Goal: Complete application form

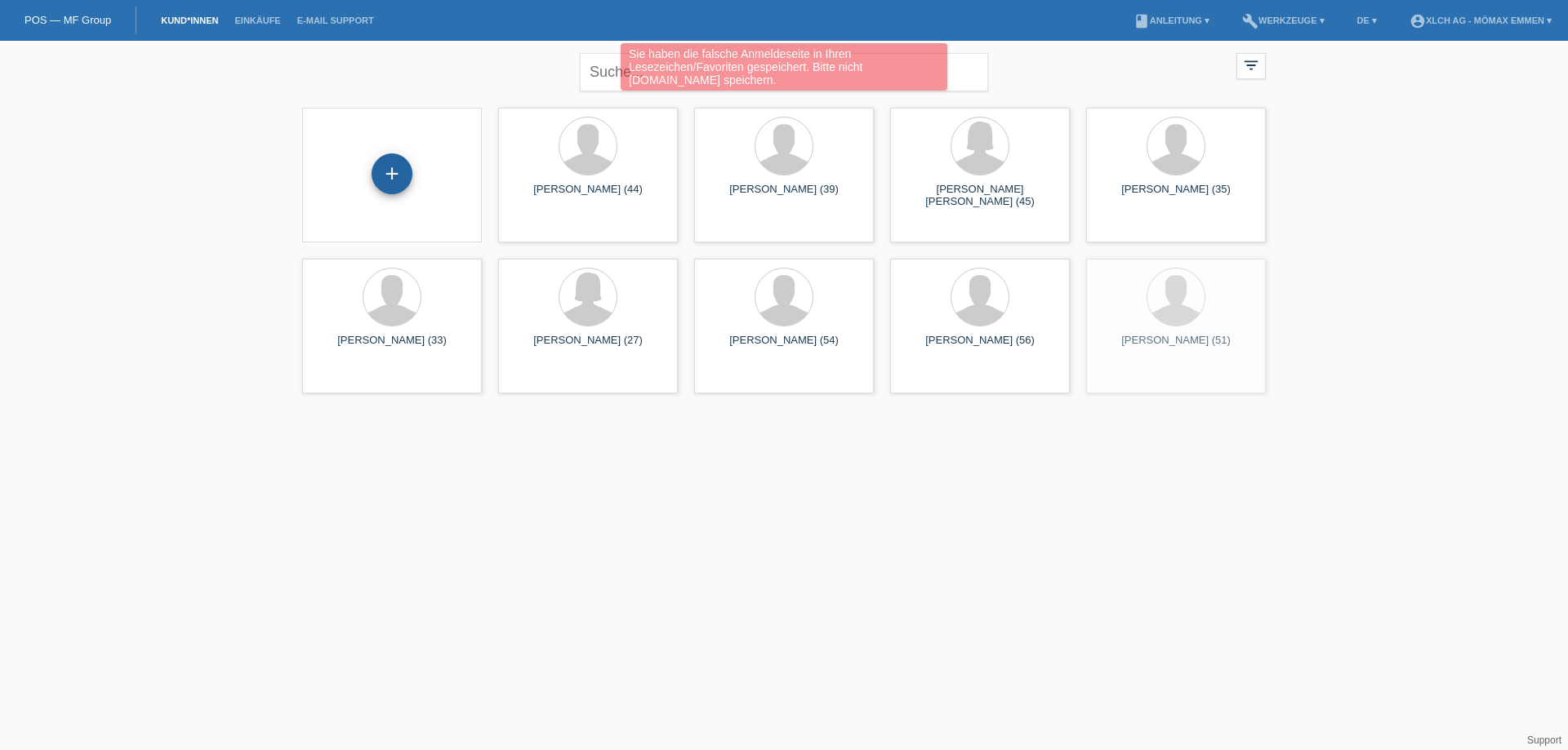
click at [405, 170] on div "+" at bounding box center [392, 174] width 41 height 41
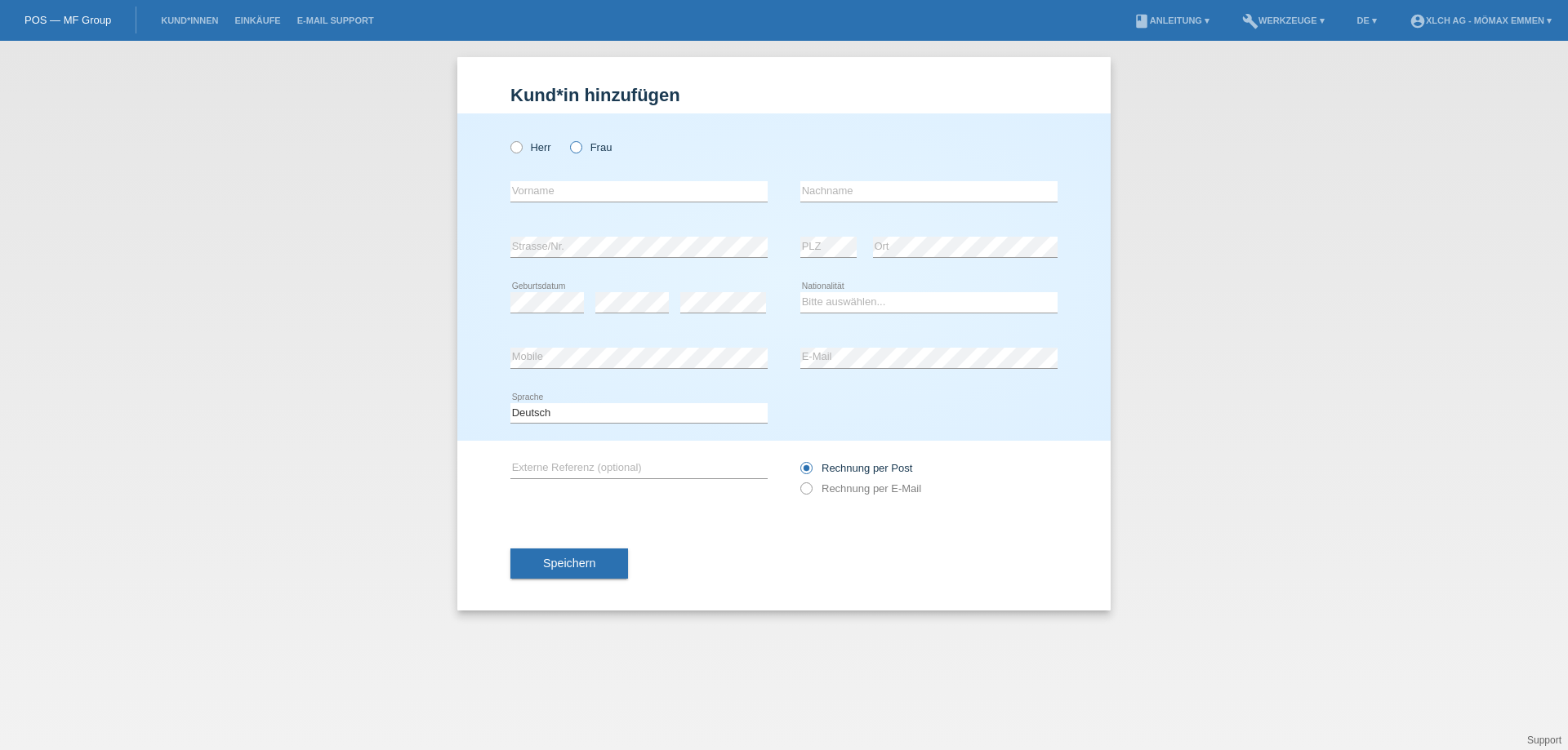
click at [567, 138] on icon at bounding box center [567, 138] width 0 height 0
click at [578, 152] on input "Frau" at bounding box center [575, 146] width 11 height 11
radio input "true"
click at [582, 198] on input "text" at bounding box center [639, 191] width 257 height 20
type input "[PERSON_NAME]"
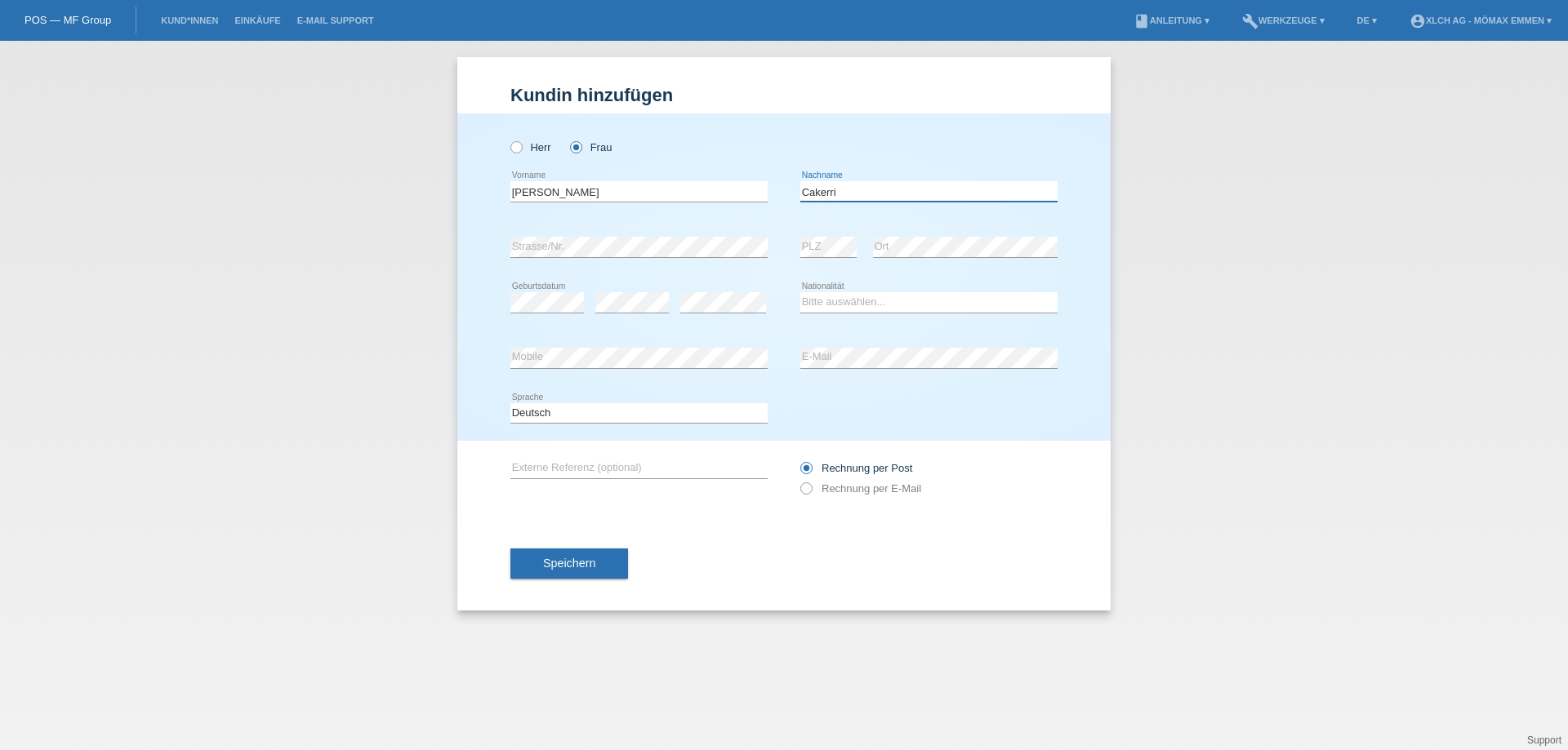
type input "Cakerri"
click at [817, 308] on select "Bitte auswählen... Schweiz Deutschland Liechtenstein Österreich ------------ Af…" at bounding box center [929, 302] width 257 height 20
select select "AL"
click at [800, 292] on select "Bitte auswählen... Schweiz Deutschland Liechtenstein Österreich ------------ Af…" at bounding box center [929, 302] width 257 height 20
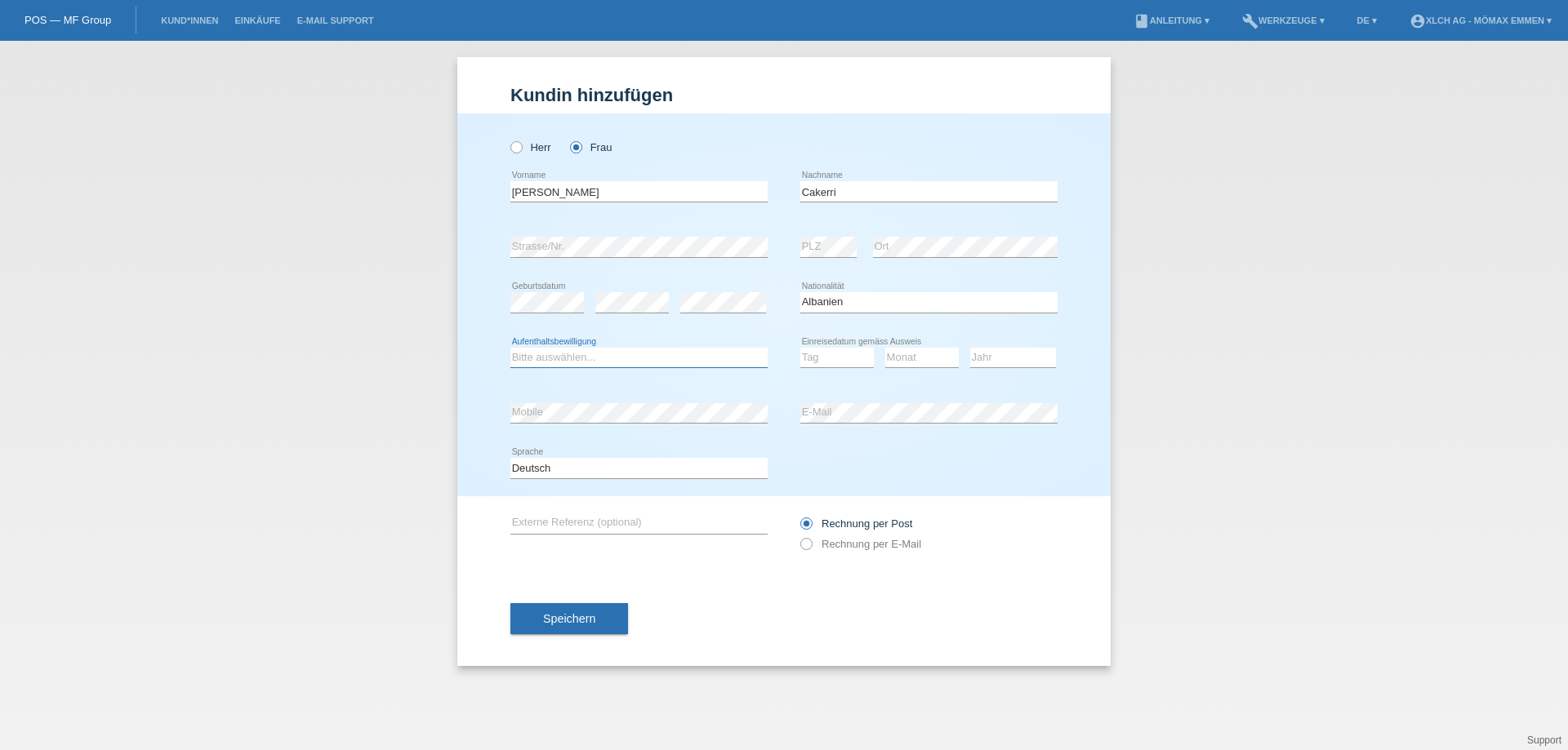
click at [557, 354] on select "Bitte auswählen... C B B - Flüchtlingsstatus Andere" at bounding box center [639, 358] width 257 height 20
select select "B"
click at [511, 348] on select "Bitte auswählen... C B B - Flüchtlingsstatus Andere" at bounding box center [639, 358] width 257 height 20
click at [813, 358] on select "Tag 01 02 03 04 05 06 07 08 09 10 11" at bounding box center [836, 358] width 74 height 20
select select "15"
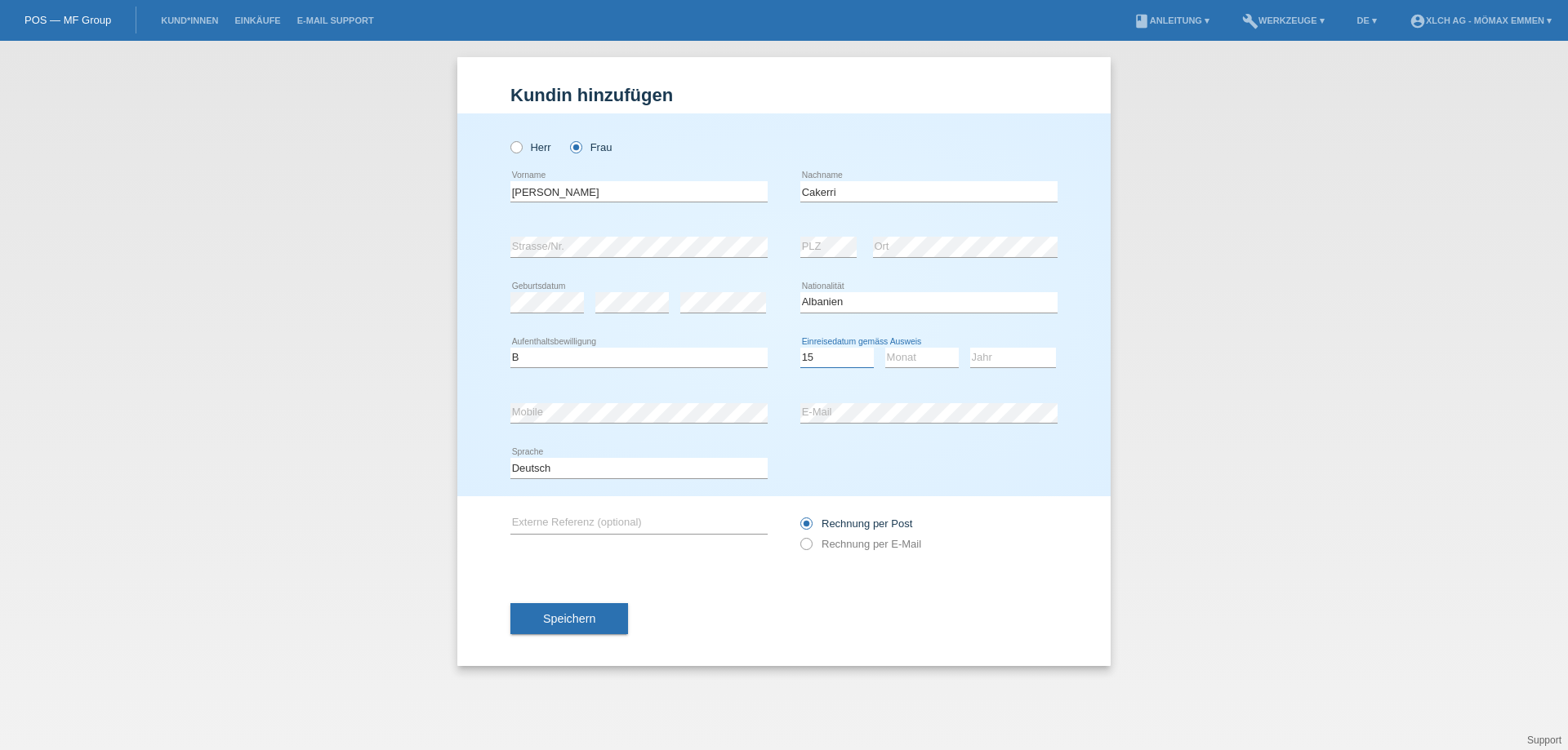
click at [800, 348] on select "Tag 01 02 03 04 05 06 07 08 09 10 11" at bounding box center [836, 358] width 74 height 20
click at [901, 361] on select "Monat 01 02 03 04 05 06 07 08 09 10 11" at bounding box center [922, 358] width 74 height 20
select select "07"
click at [885, 348] on select "Monat 01 02 03 04 05 06 07 08 09 10 11" at bounding box center [922, 358] width 74 height 20
click at [1030, 359] on select "Jahr 2025 2024 2023 2022 2021 2020 2019 2018 2017 2016 2015 2014 2013 2012 2011…" at bounding box center [1012, 358] width 86 height 20
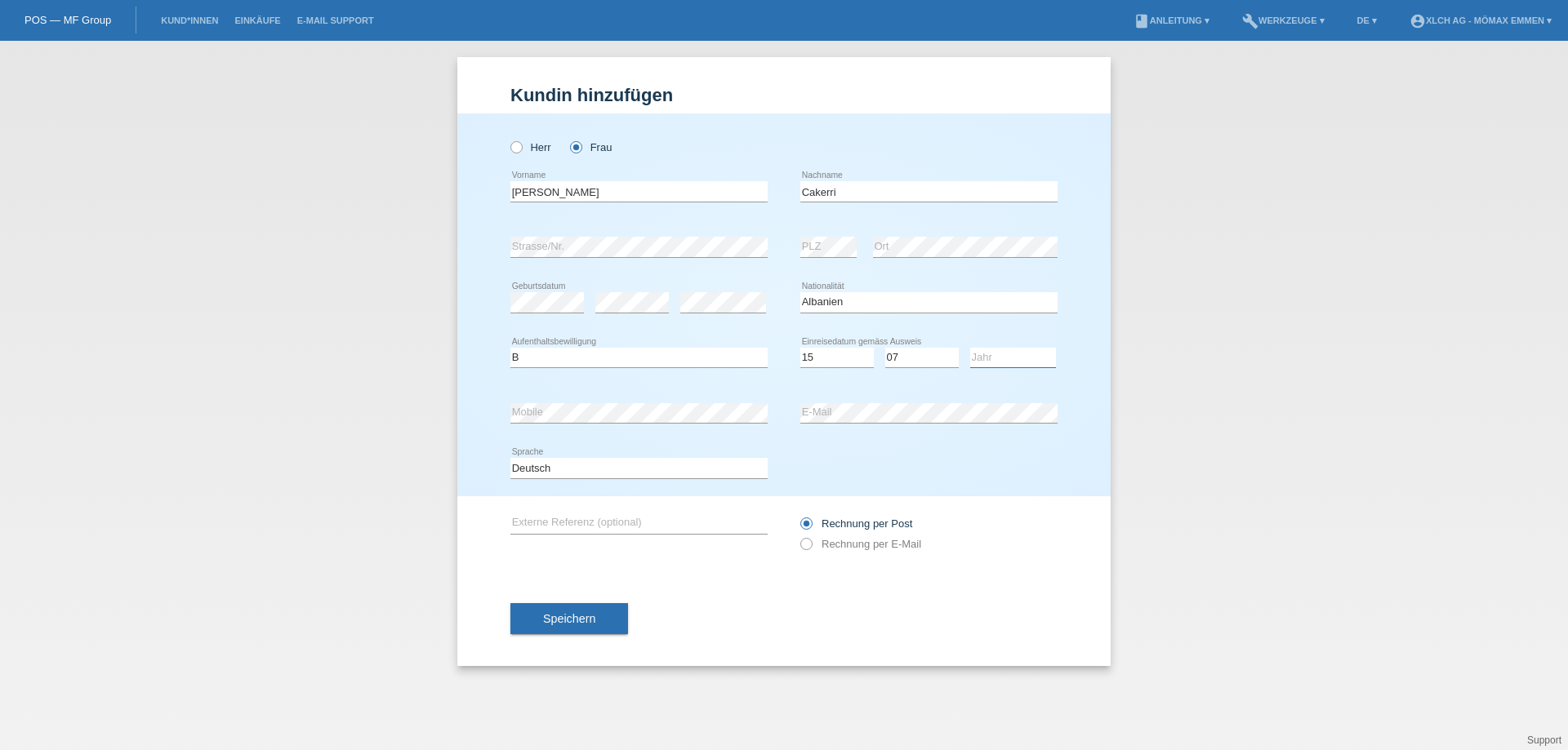
select select "2014"
click at [970, 348] on select "Jahr 2025 2024 2023 2022 2021 2020 2019 2018 2017 2016 2015 2014 2013 2012 2011…" at bounding box center [1012, 358] width 86 height 20
click at [851, 548] on label "Rechnung per E-Mail" at bounding box center [860, 544] width 121 height 12
click at [811, 548] on input "Rechnung per E-Mail" at bounding box center [805, 548] width 11 height 20
radio input "true"
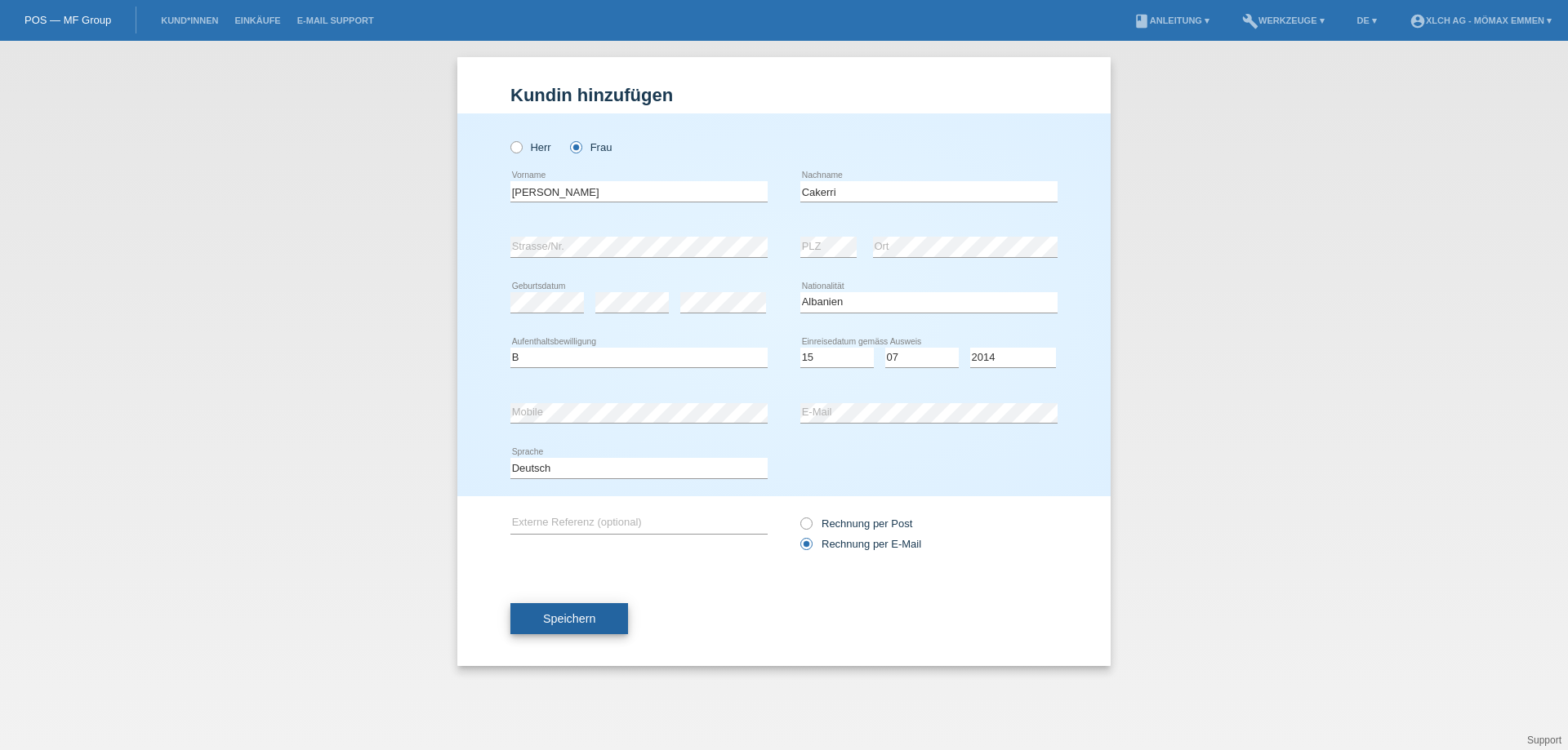
click at [618, 618] on button "Speichern" at bounding box center [569, 619] width 117 height 31
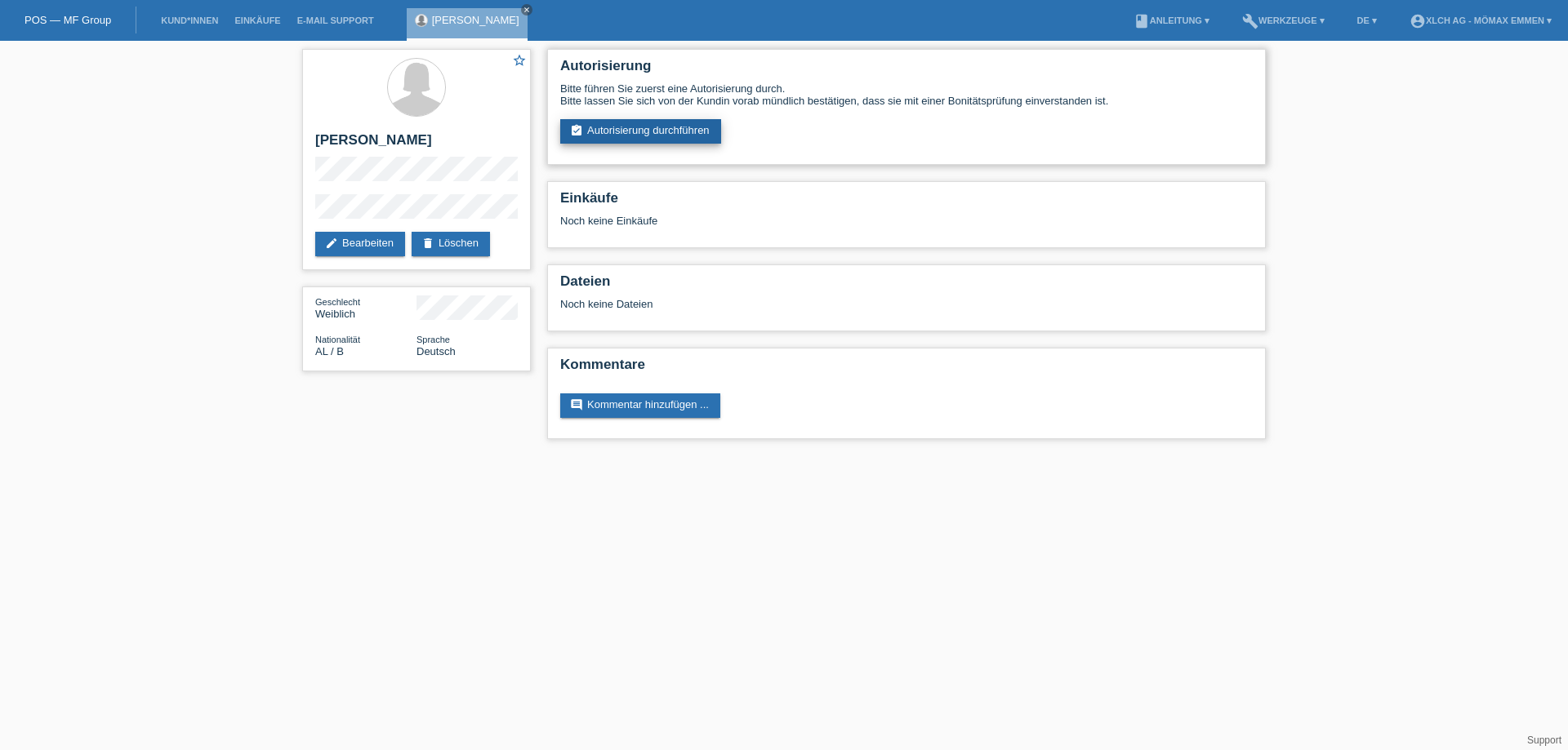
click at [682, 133] on link "assignment_turned_in Autorisierung durchführen" at bounding box center [640, 131] width 161 height 25
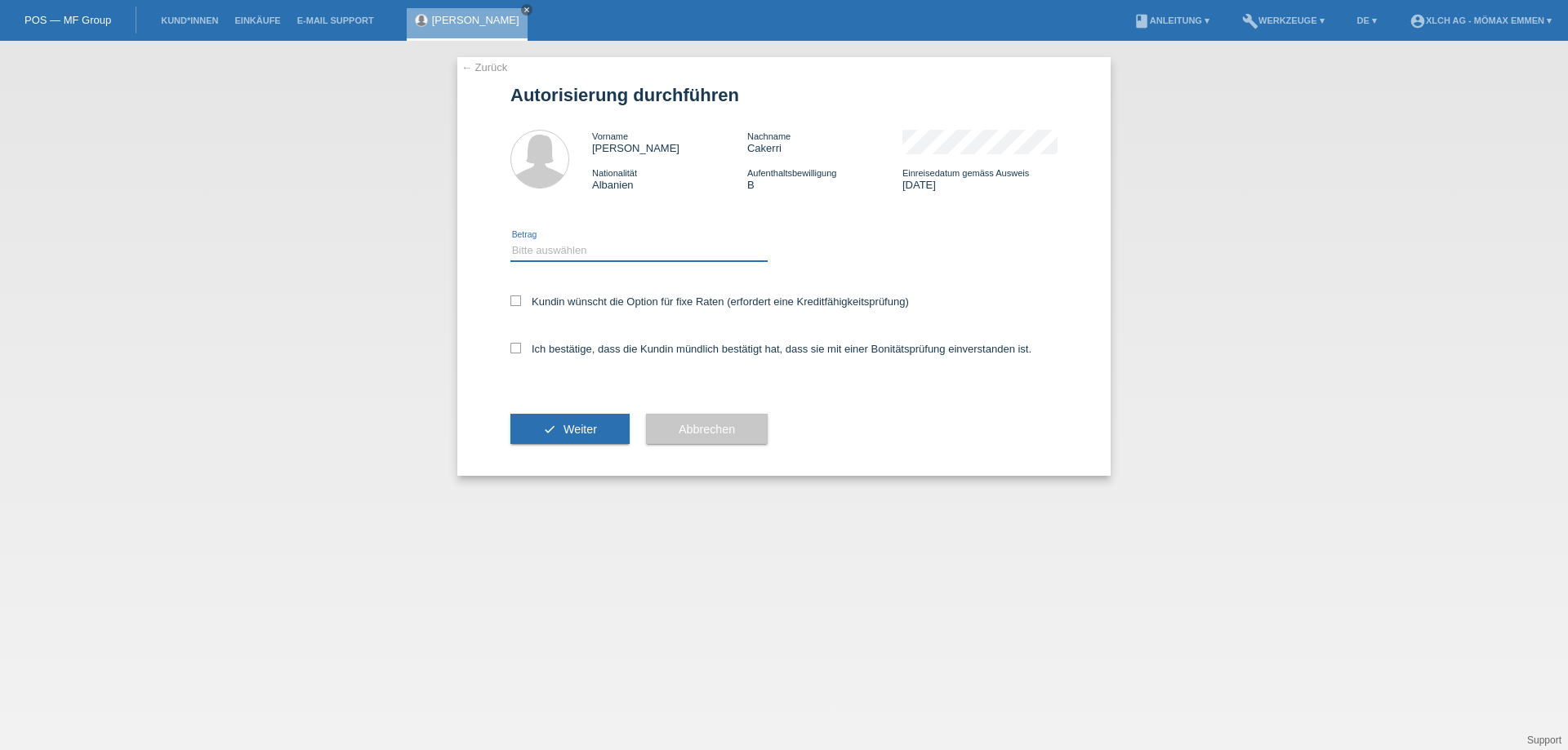
click at [627, 248] on select "Bitte auswählen CHF 1.00 - CHF 499.00 CHF 500.00 - CHF 1'999.00 CHF 2'000.00 - …" at bounding box center [639, 250] width 257 height 20
select select "2"
click at [511, 241] on select "Bitte auswählen CHF 1.00 - CHF 499.00 CHF 500.00 - CHF 1'999.00 CHF 2'000.00 - …" at bounding box center [639, 250] width 257 height 20
click at [582, 305] on label "Kundin wünscht die Option für fixe Raten (erfordert eine Kreditfähigkeitsprüfun…" at bounding box center [709, 302] width 399 height 12
click at [521, 305] on input "Kundin wünscht die Option für fixe Raten (erfordert eine Kreditfähigkeitsprüfun…" at bounding box center [516, 301] width 11 height 11
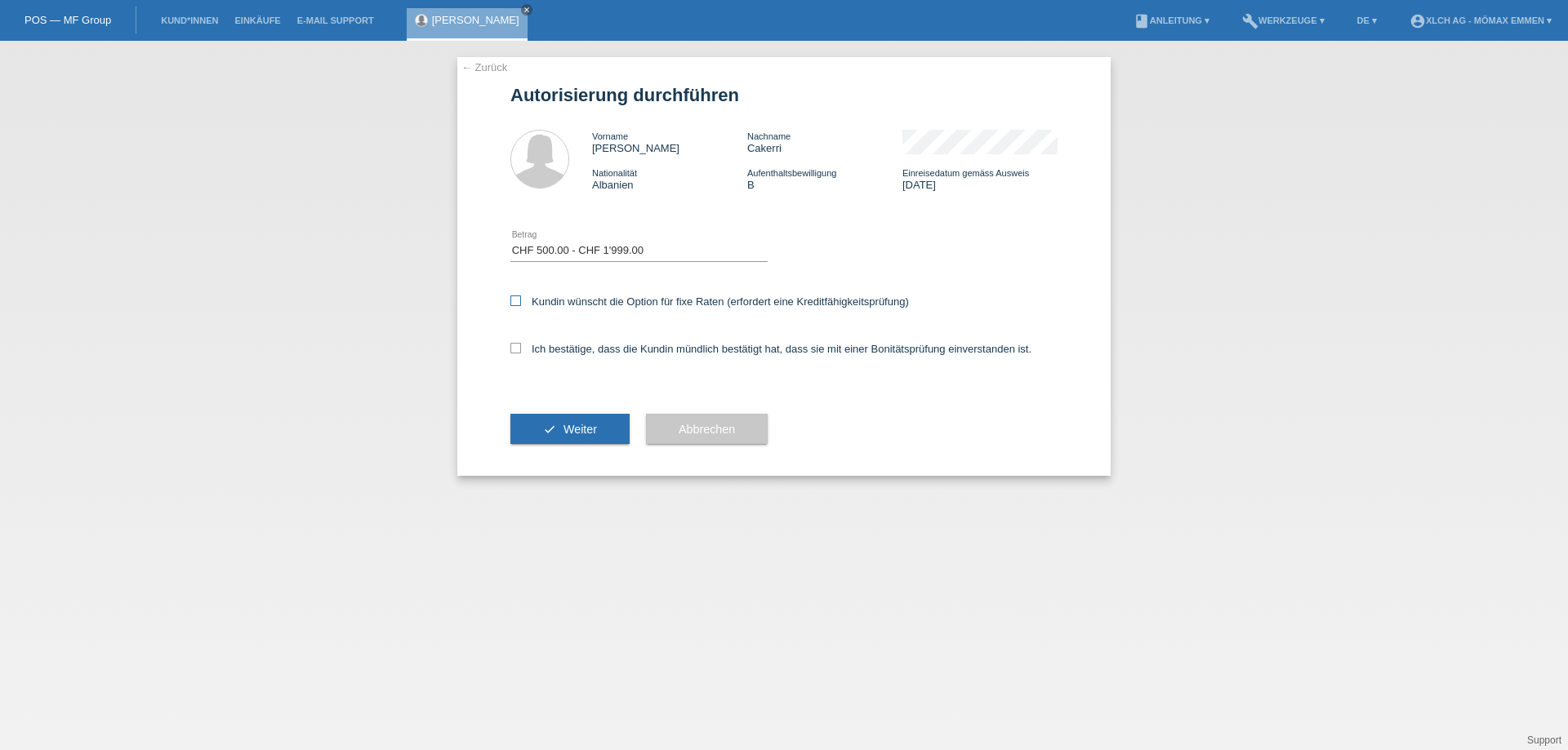
checkbox input "true"
click at [577, 346] on label "Ich bestätige, dass die Kundin mündlich bestätigt hat, dass sie mit einer Bonit…" at bounding box center [771, 349] width 521 height 12
click at [521, 346] on input "Ich bestätige, dass die Kundin mündlich bestätigt hat, dass sie mit einer Bonit…" at bounding box center [516, 348] width 11 height 11
checkbox input "true"
click at [584, 421] on button "check Weiter" at bounding box center [570, 429] width 119 height 31
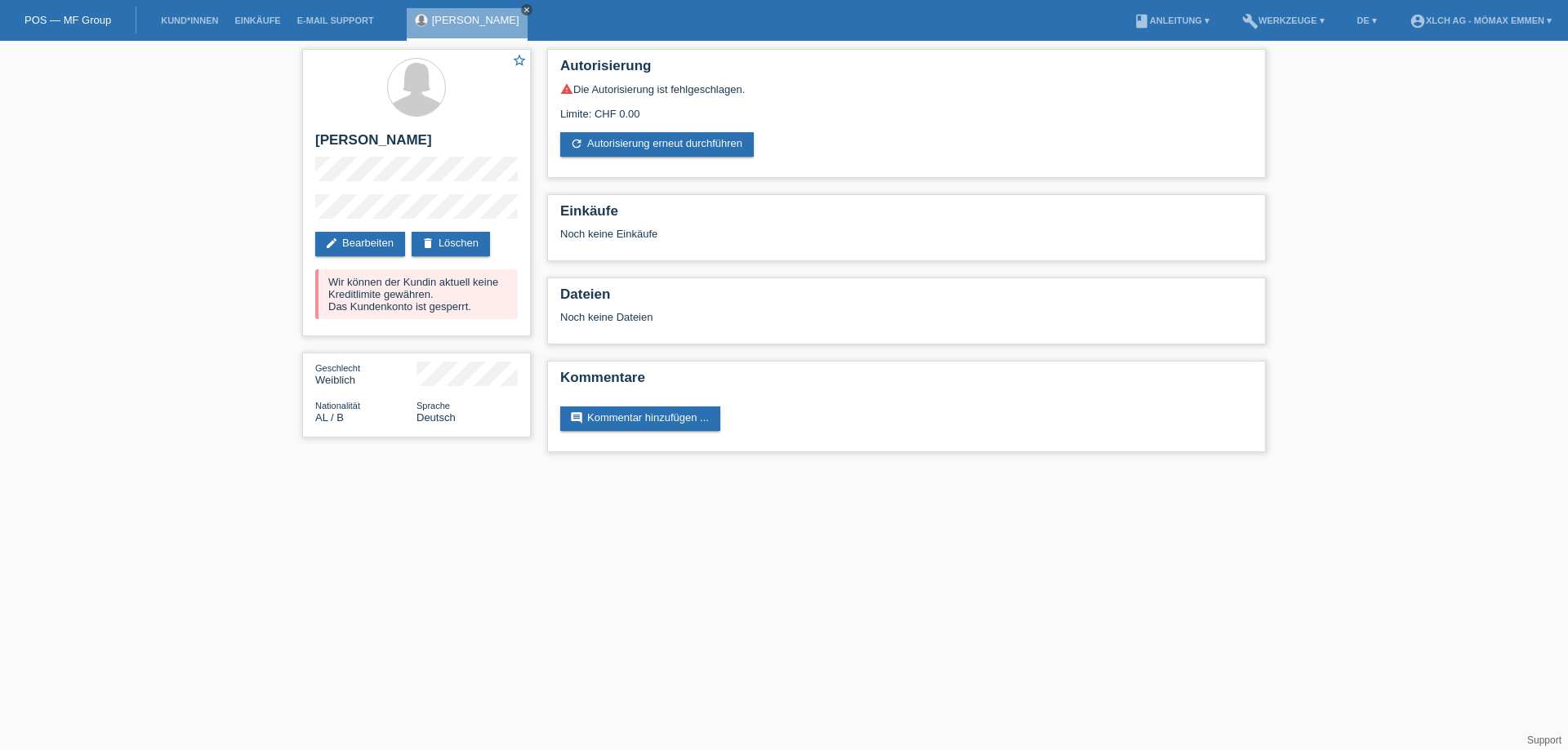
click at [523, 9] on icon "close" at bounding box center [527, 9] width 8 height 8
click at [58, 23] on link "POS — MF Group" at bounding box center [67, 20] width 86 height 12
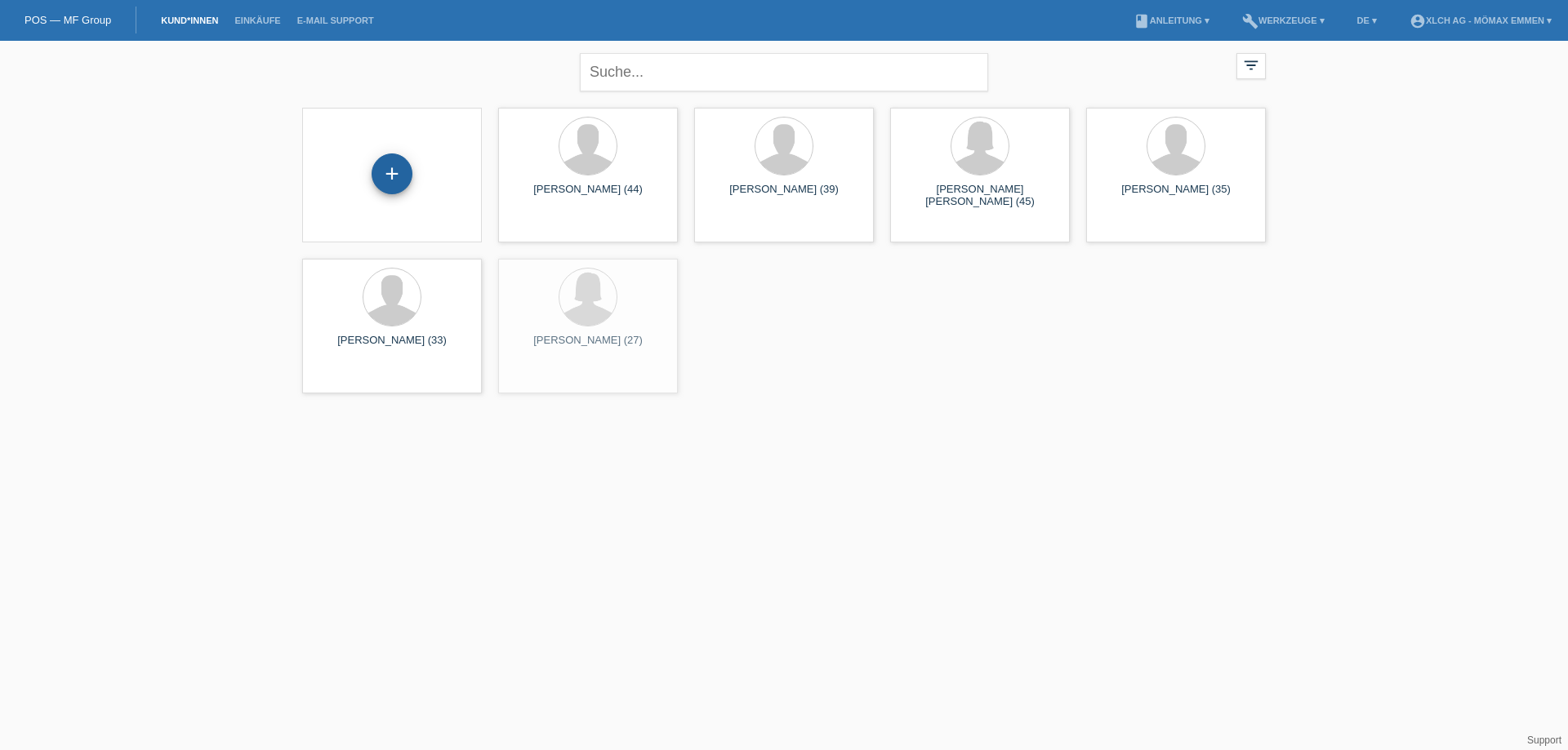
click at [384, 178] on div "+" at bounding box center [392, 174] width 41 height 41
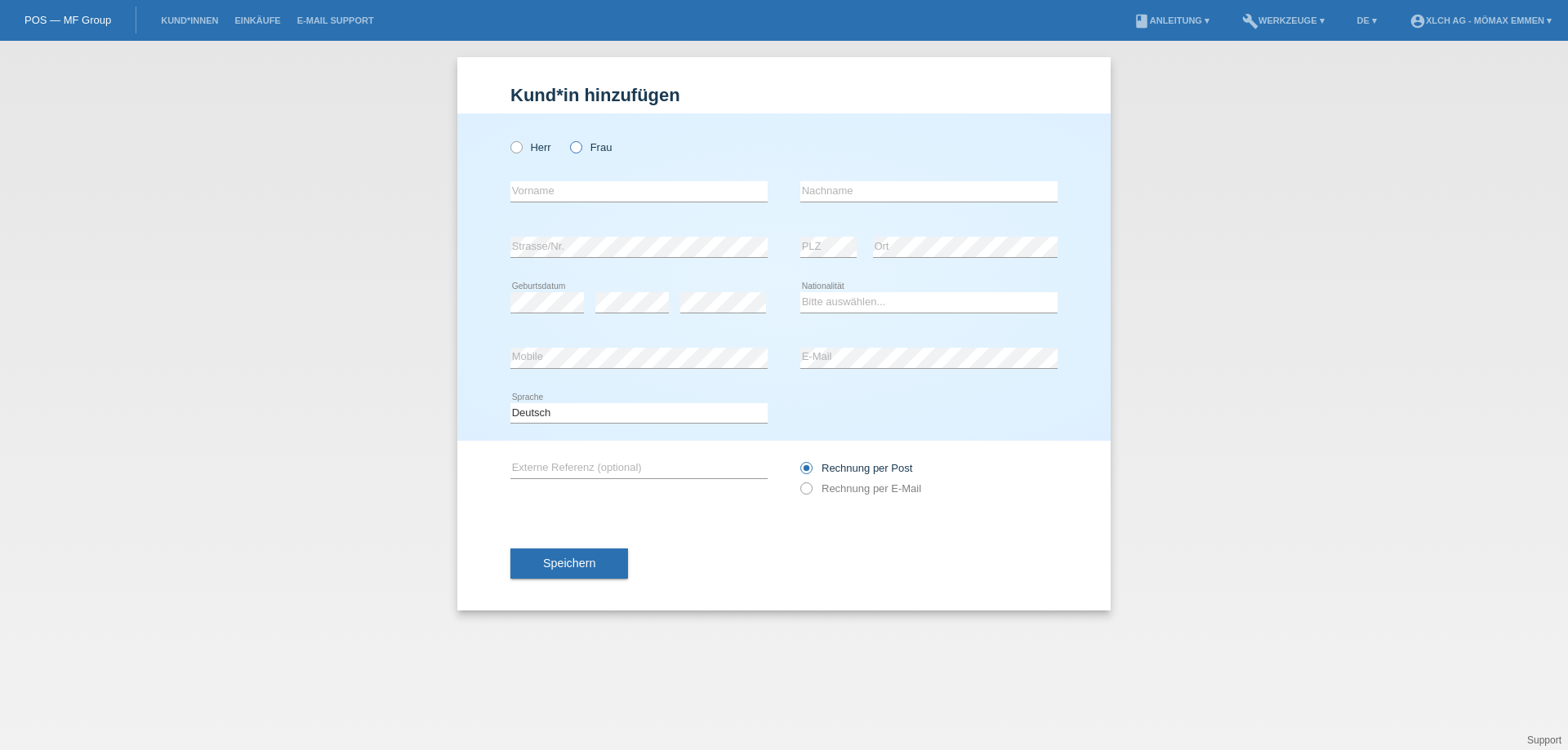
click at [567, 138] on icon at bounding box center [567, 138] width 0 height 0
click at [578, 145] on input "Frau" at bounding box center [575, 146] width 11 height 11
radio input "true"
click at [563, 189] on input "text" at bounding box center [639, 191] width 257 height 20
type input "Fatemeh"
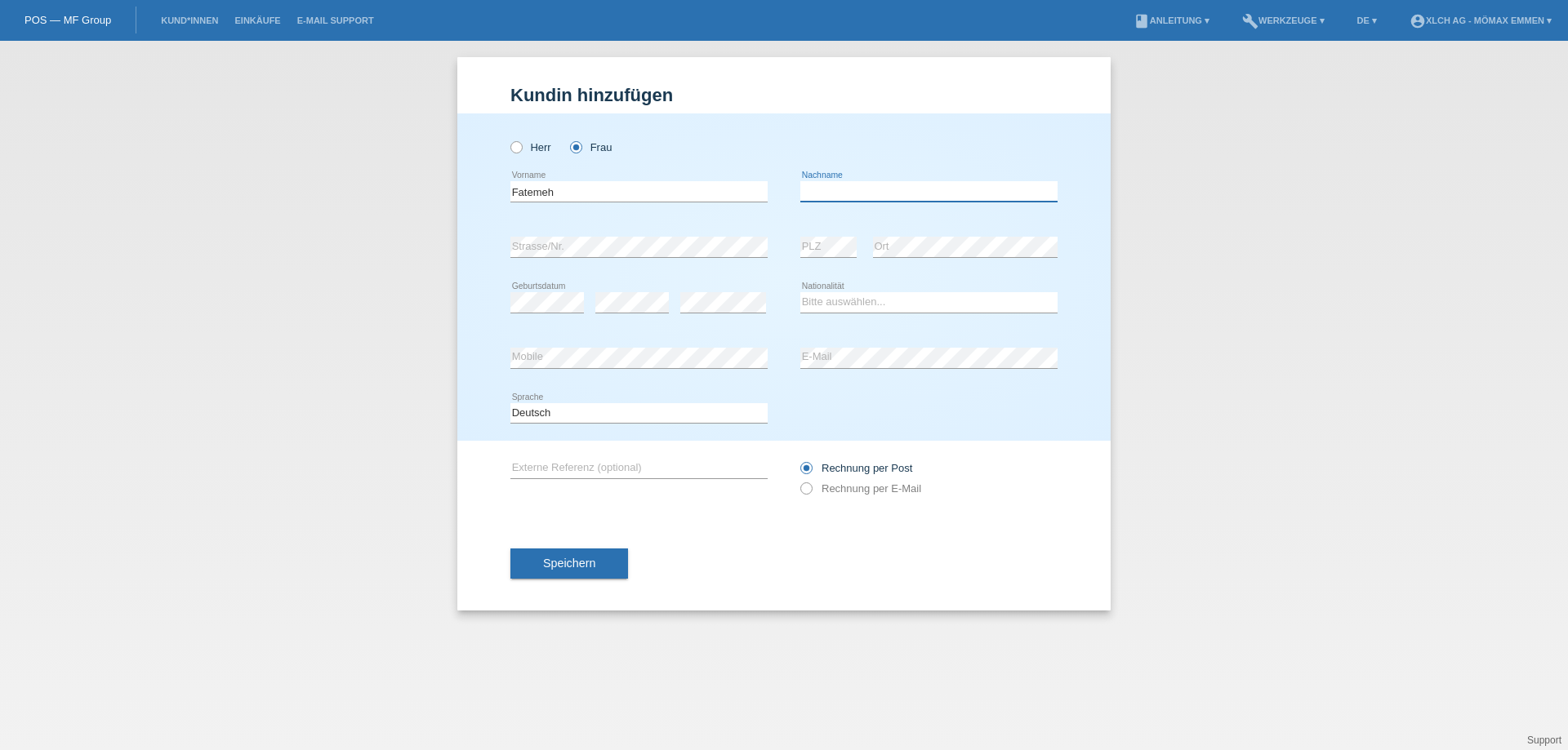
click at [867, 188] on input "text" at bounding box center [929, 191] width 257 height 20
type input "Ahmadi"
click at [838, 310] on select "Bitte auswählen... Schweiz Deutschland Liechtenstein Österreich ------------ Af…" at bounding box center [929, 302] width 257 height 20
select select "AF"
click at [800, 292] on select "Bitte auswählen... Schweiz Deutschland Liechtenstein Österreich ------------ Af…" at bounding box center [929, 302] width 257 height 20
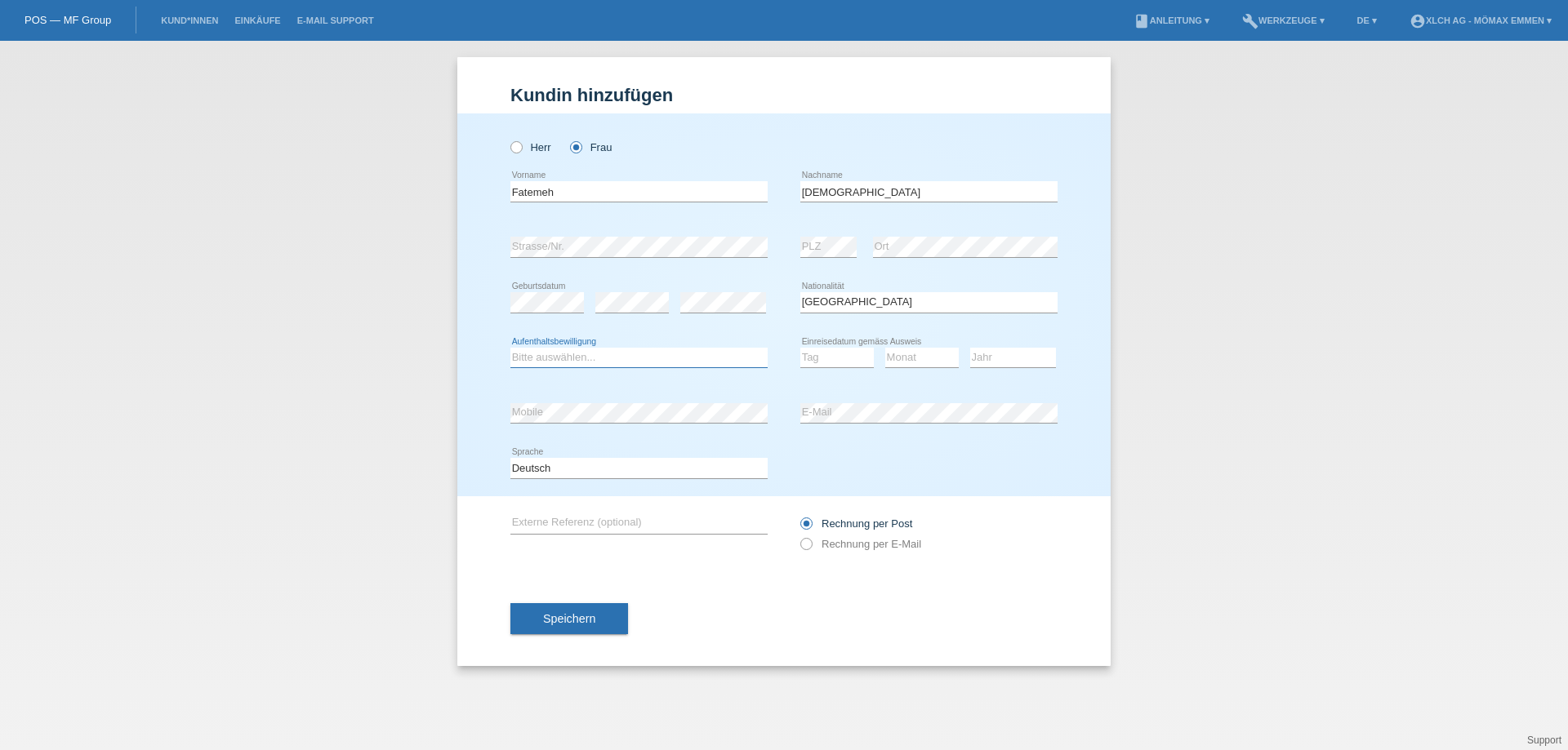
click at [596, 357] on select "Bitte auswählen... C B B - Flüchtlingsstatus Andere" at bounding box center [639, 358] width 257 height 20
select select "B"
click at [511, 348] on select "Bitte auswählen... C B B - Flüchtlingsstatus Andere" at bounding box center [639, 358] width 257 height 20
click at [812, 352] on select "Tag 01 02 03 04 05 06 07 08 09 10 11" at bounding box center [836, 358] width 74 height 20
click at [915, 341] on div "Monat 01 02 03 04 05 06 07 08 09 10 11 12 error" at bounding box center [922, 358] width 74 height 56
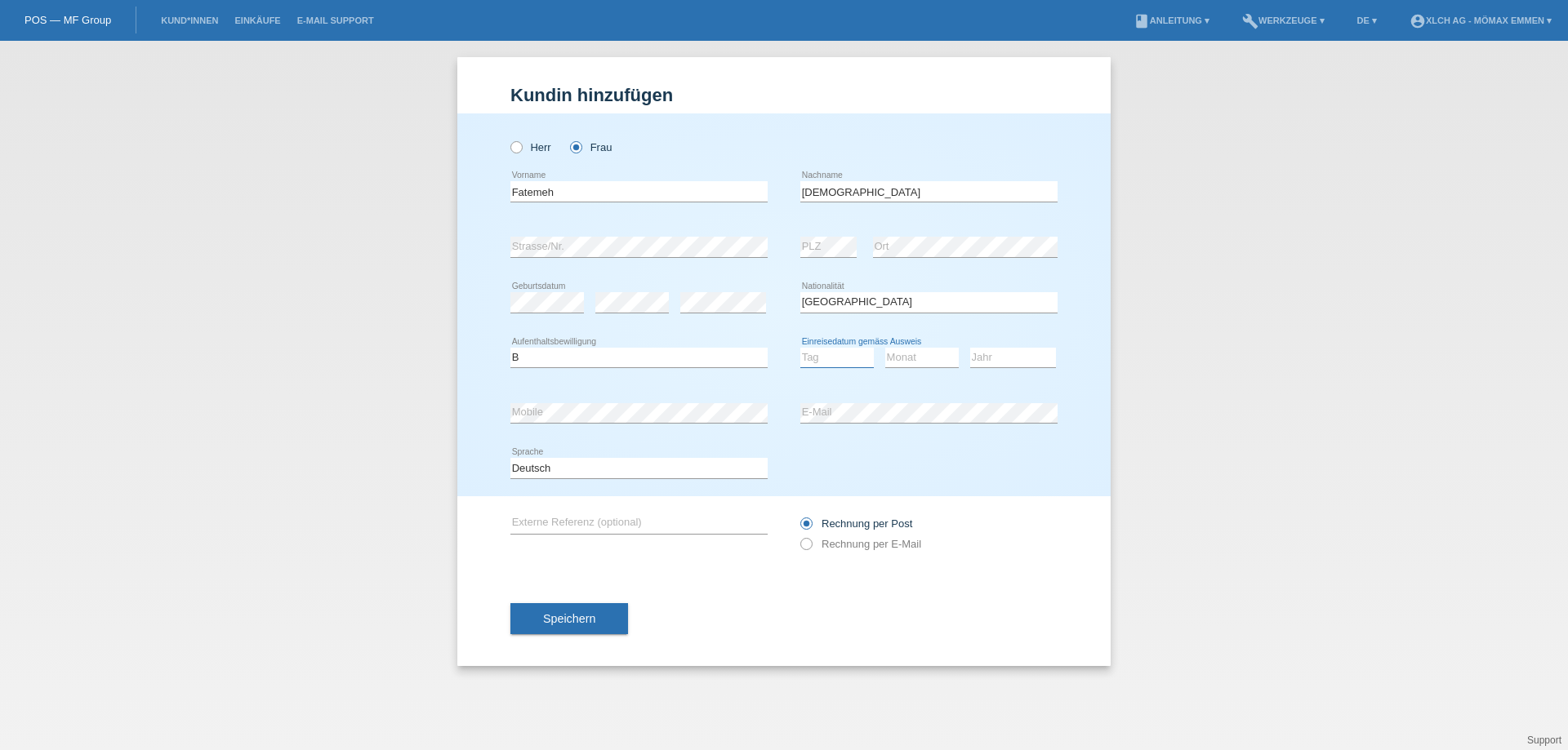
click at [852, 356] on select "Tag 01 02 03 04 05 06 07 08 09 10 11" at bounding box center [836, 358] width 74 height 20
select select "29"
click at [800, 348] on select "Tag 01 02 03 04 05 06 07 08 09 10 11" at bounding box center [836, 358] width 74 height 20
click at [899, 364] on select "Monat 01 02 03 04 05 06 07 08 09 10 11" at bounding box center [922, 358] width 74 height 20
click at [885, 348] on select "Monat 01 02 03 04 05 06 07 08 09 10 11" at bounding box center [922, 358] width 74 height 20
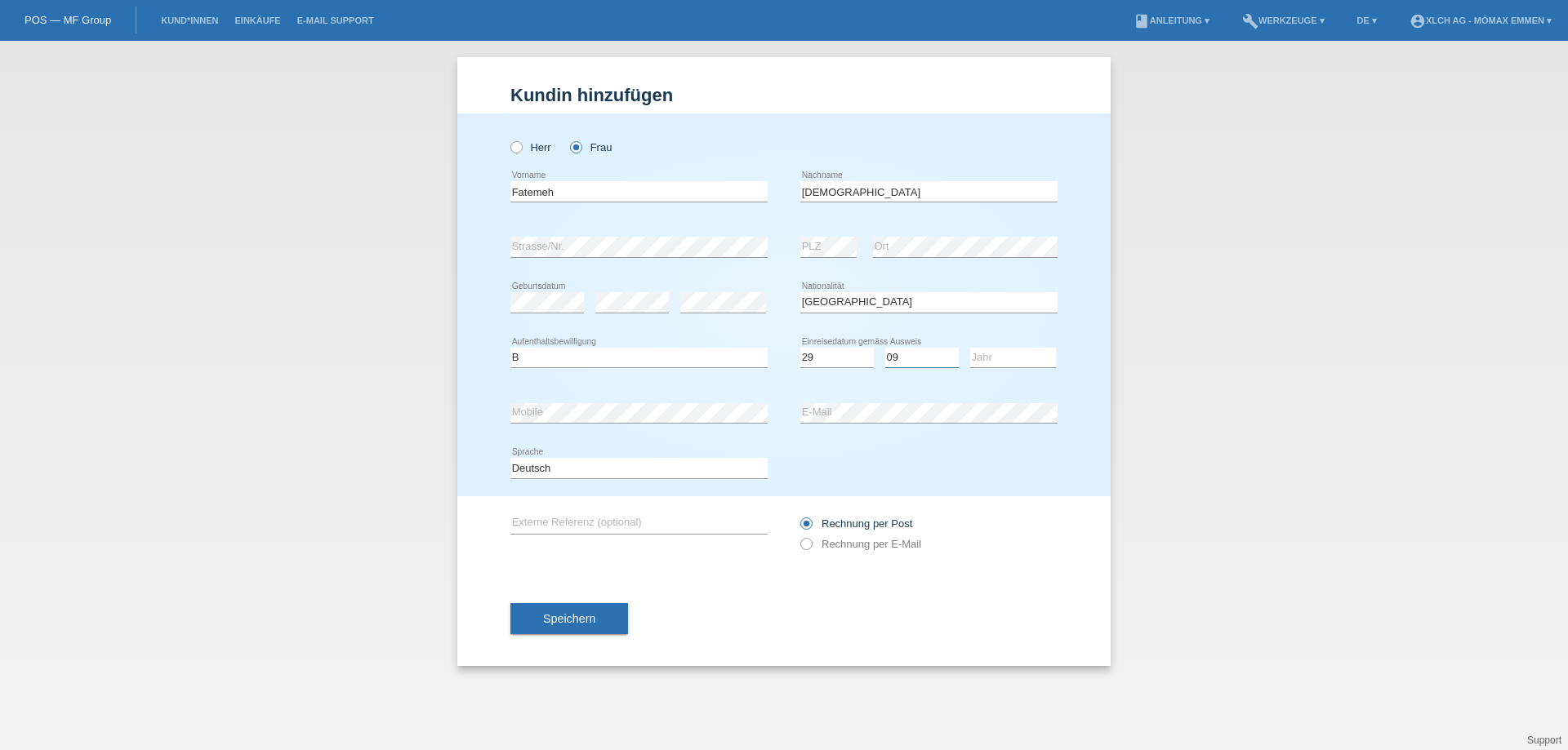
click at [937, 356] on select "Monat 01 02 03 04 05 06 07 08 09 10 11" at bounding box center [922, 358] width 74 height 20
select select "10"
click at [885, 348] on select "Monat 01 02 03 04 05 06 07 08 09 10 11" at bounding box center [922, 358] width 74 height 20
click at [1000, 356] on select "Jahr 2025 2024 2023 2022 2021 2020 2019 2018 2017 2016 2015 2014 2013 2012 2011…" at bounding box center [1012, 358] width 86 height 20
select select "2015"
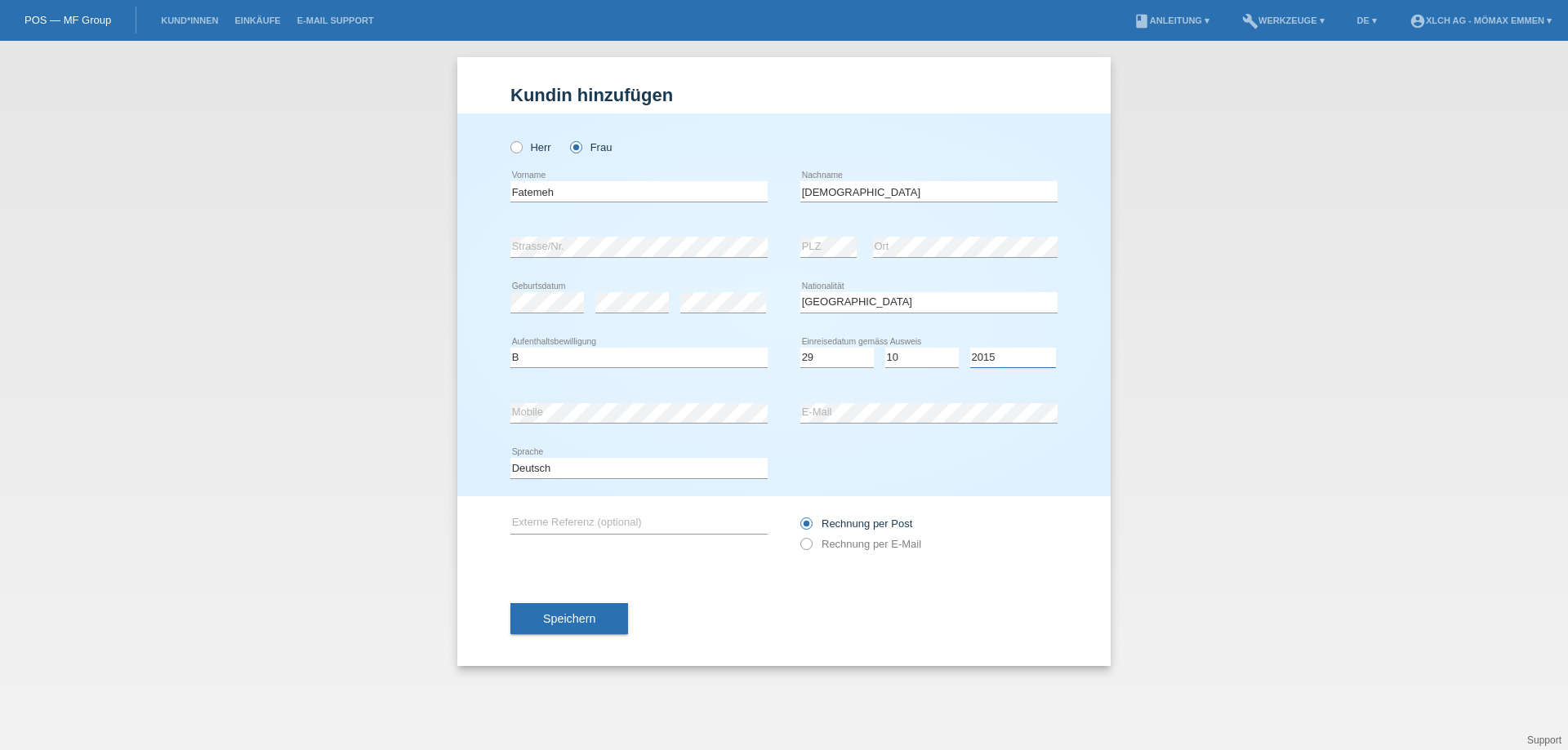
click at [970, 348] on select "Jahr 2025 2024 2023 2022 2021 2020 2019 2018 2017 2016 2015 2014 2013 2012 2011…" at bounding box center [1012, 358] width 86 height 20
click at [883, 547] on label "Rechnung per E-Mail" at bounding box center [860, 544] width 121 height 12
click at [811, 547] on input "Rechnung per E-Mail" at bounding box center [805, 548] width 11 height 20
radio input "true"
click at [624, 619] on button "Speichern" at bounding box center [569, 619] width 117 height 31
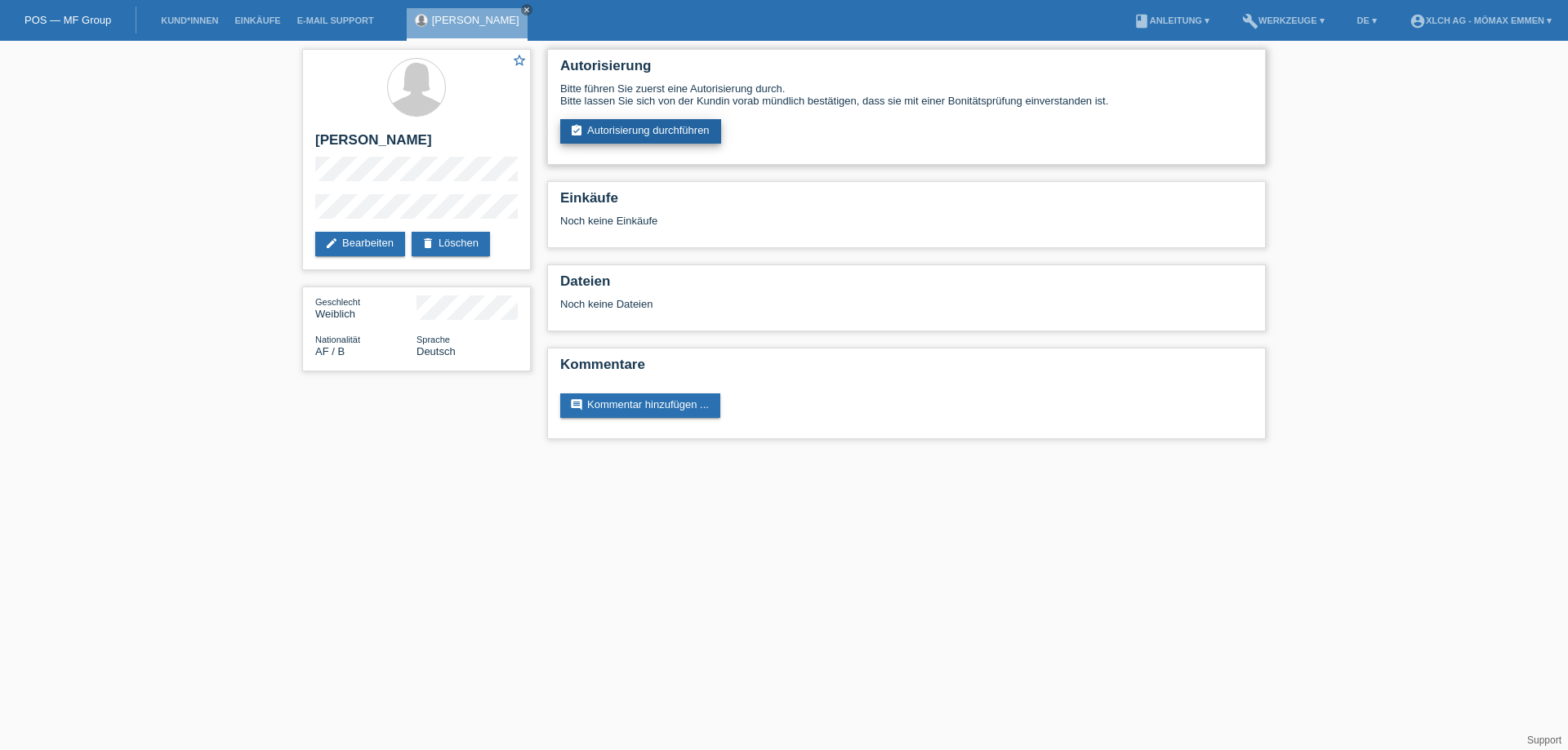
click at [653, 133] on link "assignment_turned_in Autorisierung durchführen" at bounding box center [640, 131] width 161 height 25
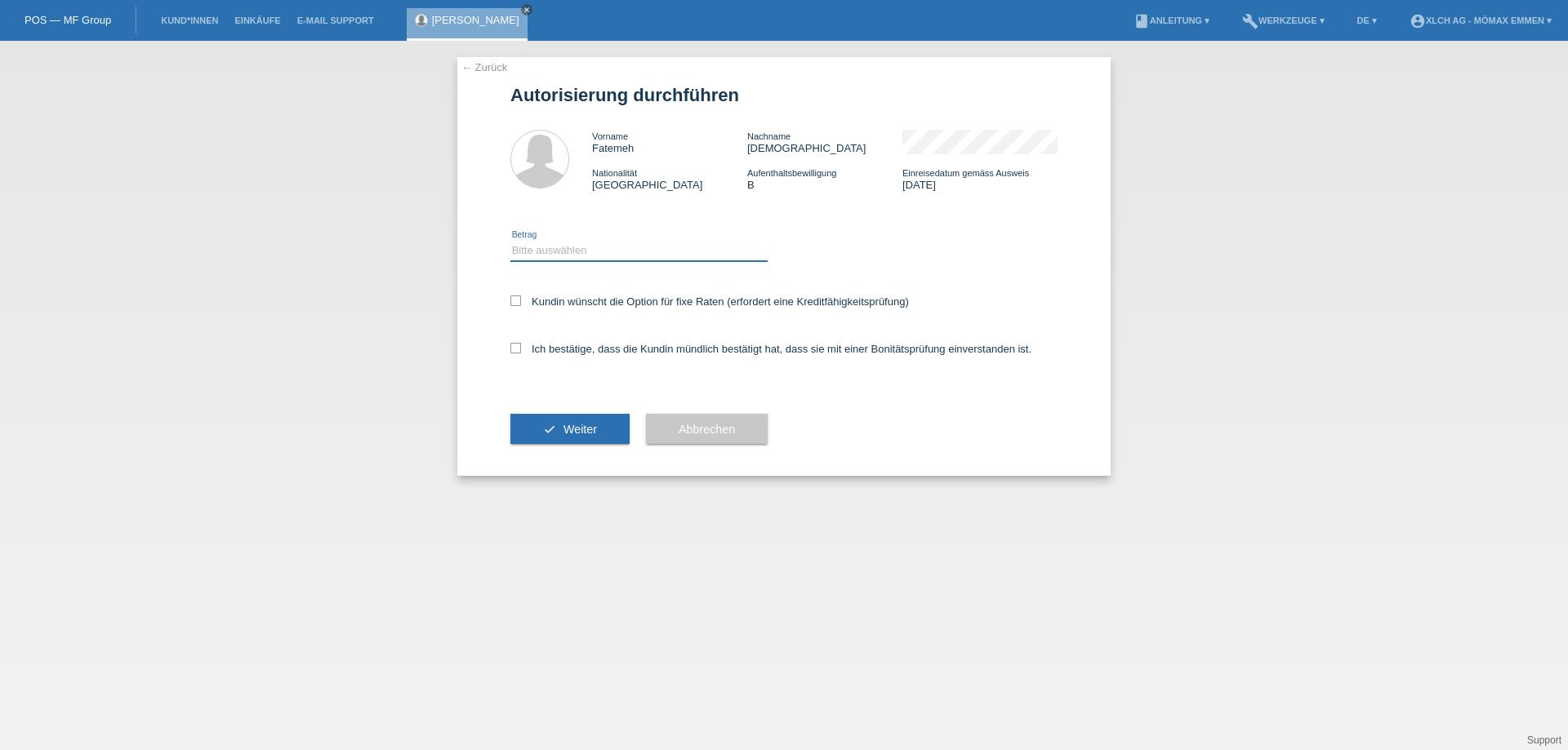
drag, startPoint x: 586, startPoint y: 248, endPoint x: 590, endPoint y: 256, distance: 8.9
click at [586, 248] on select "Bitte auswählen CHF 1.00 - CHF 499.00 CHF 500.00 - CHF 1'999.00 CHF 2'000.00 - …" at bounding box center [639, 250] width 257 height 20
select select "3"
click at [511, 241] on select "Bitte auswählen CHF 1.00 - CHF 499.00 CHF 500.00 - CHF 1'999.00 CHF 2'000.00 - …" at bounding box center [639, 250] width 257 height 20
click at [527, 304] on label "Kundin wünscht die Option für fixe Raten (erfordert eine Kreditfähigkeitsprüfun…" at bounding box center [709, 302] width 399 height 12
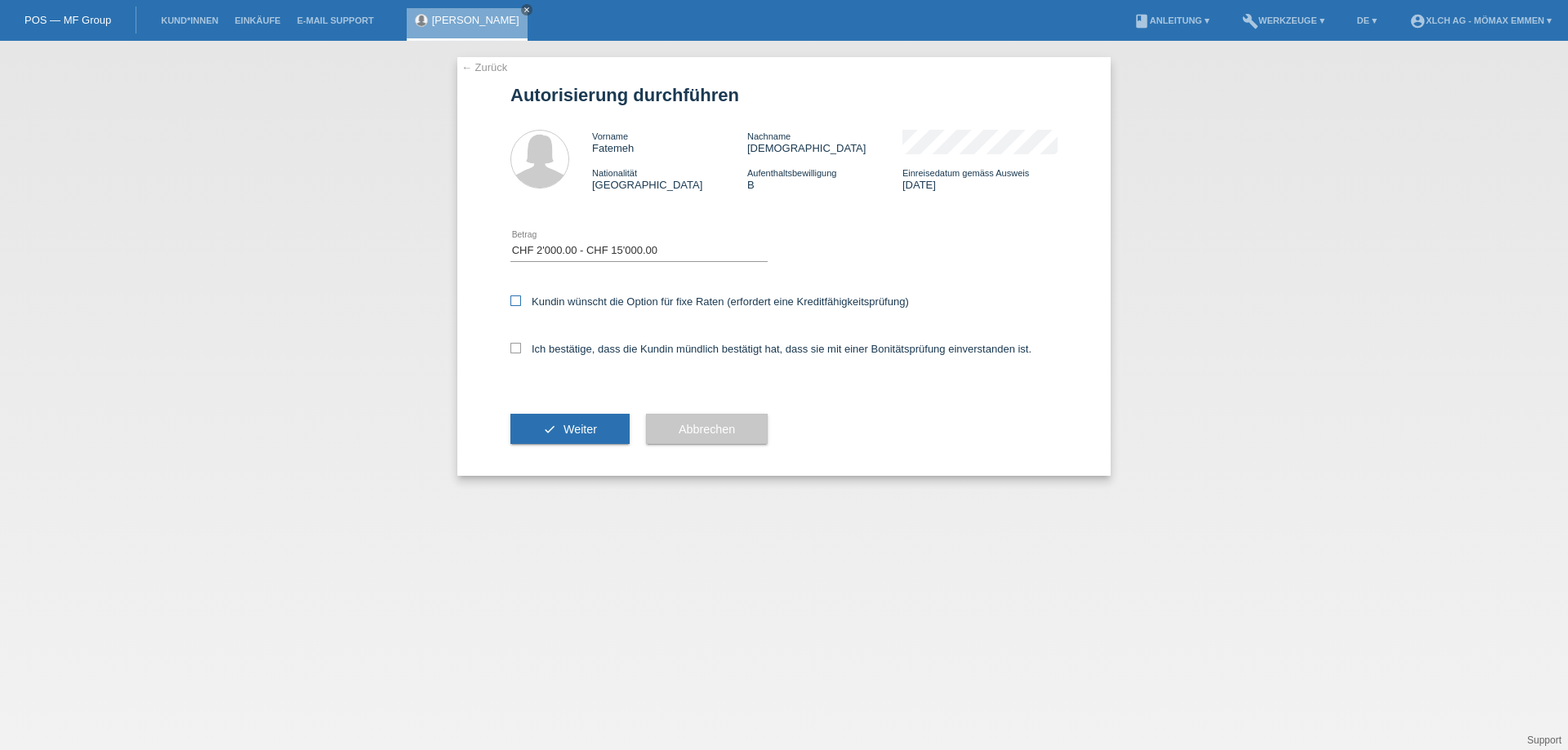
click at [521, 304] on input "Kundin wünscht die Option für fixe Raten (erfordert eine Kreditfähigkeitsprüfun…" at bounding box center [516, 301] width 11 height 11
checkbox input "true"
click at [510, 350] on div "← Zurück Autorisierung durchführen Vorname Fatemeh Nachname Ahmadi Nationalität…" at bounding box center [784, 266] width 653 height 419
click at [516, 348] on icon at bounding box center [516, 348] width 11 height 11
click at [516, 348] on input "Ich bestätige, dass die Kundin mündlich bestätigt hat, dass sie mit einer Bonit…" at bounding box center [516, 348] width 11 height 11
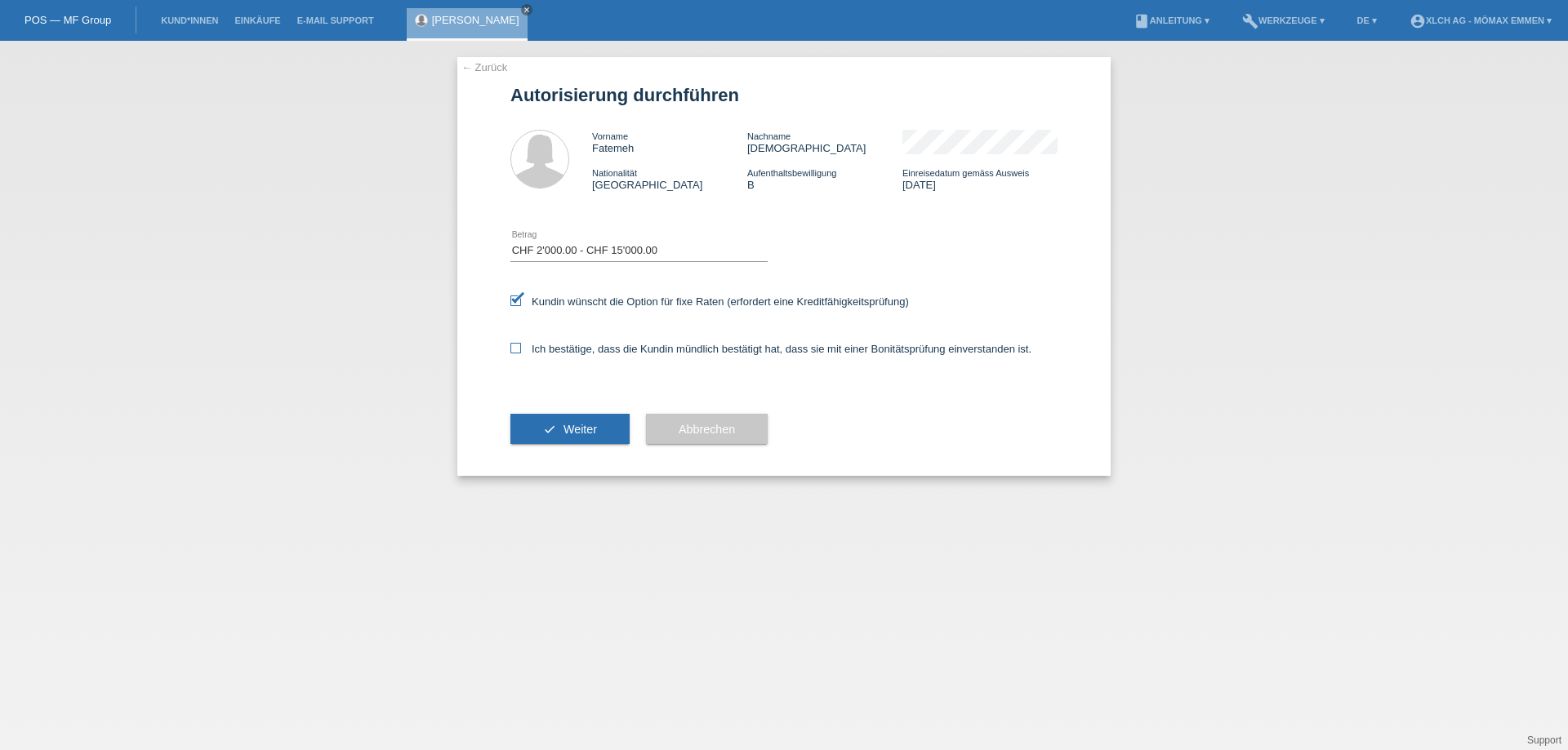
checkbox input "true"
click at [561, 431] on button "check Weiter" at bounding box center [570, 429] width 119 height 31
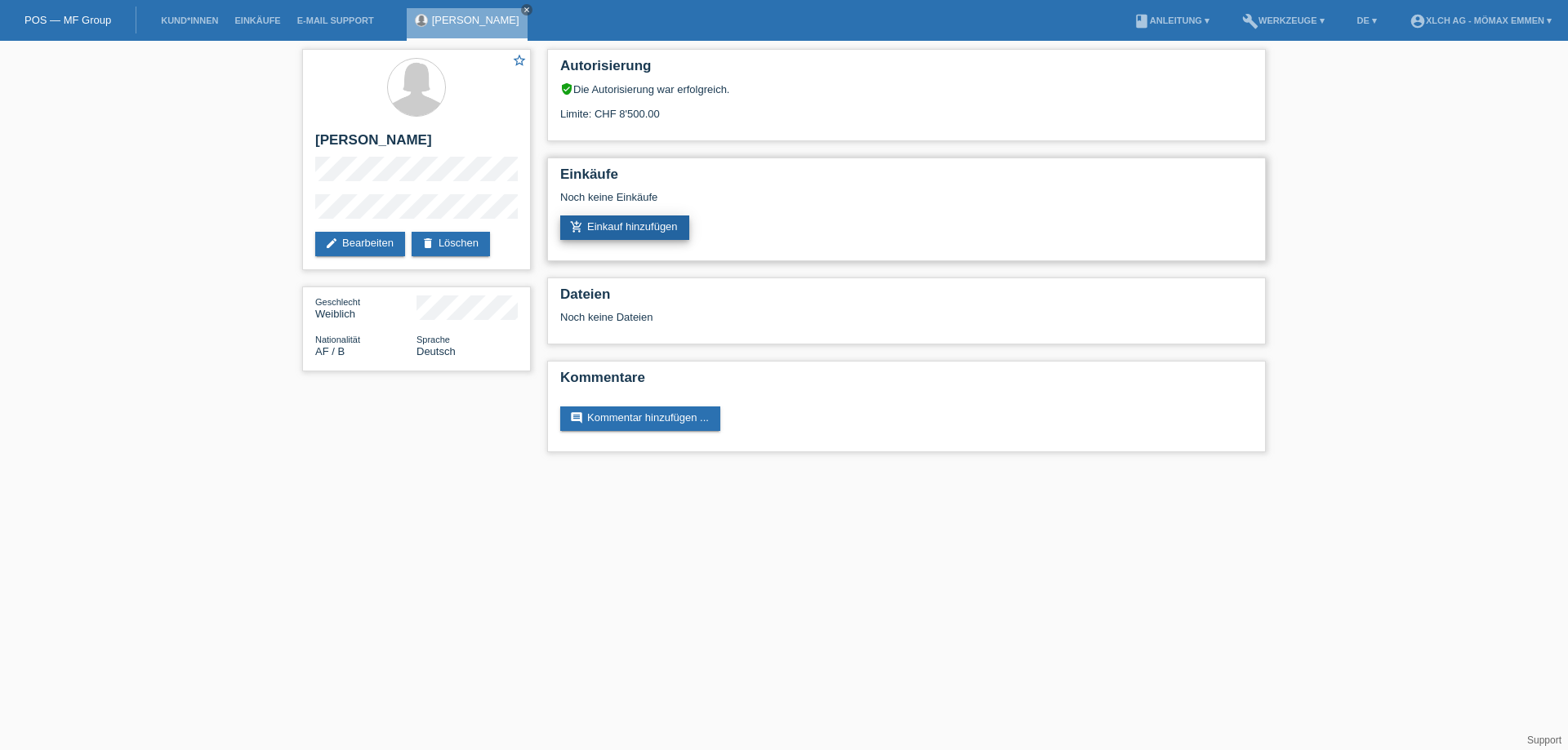
click at [621, 232] on link "add_shopping_cart Einkauf hinzufügen" at bounding box center [624, 228] width 129 height 25
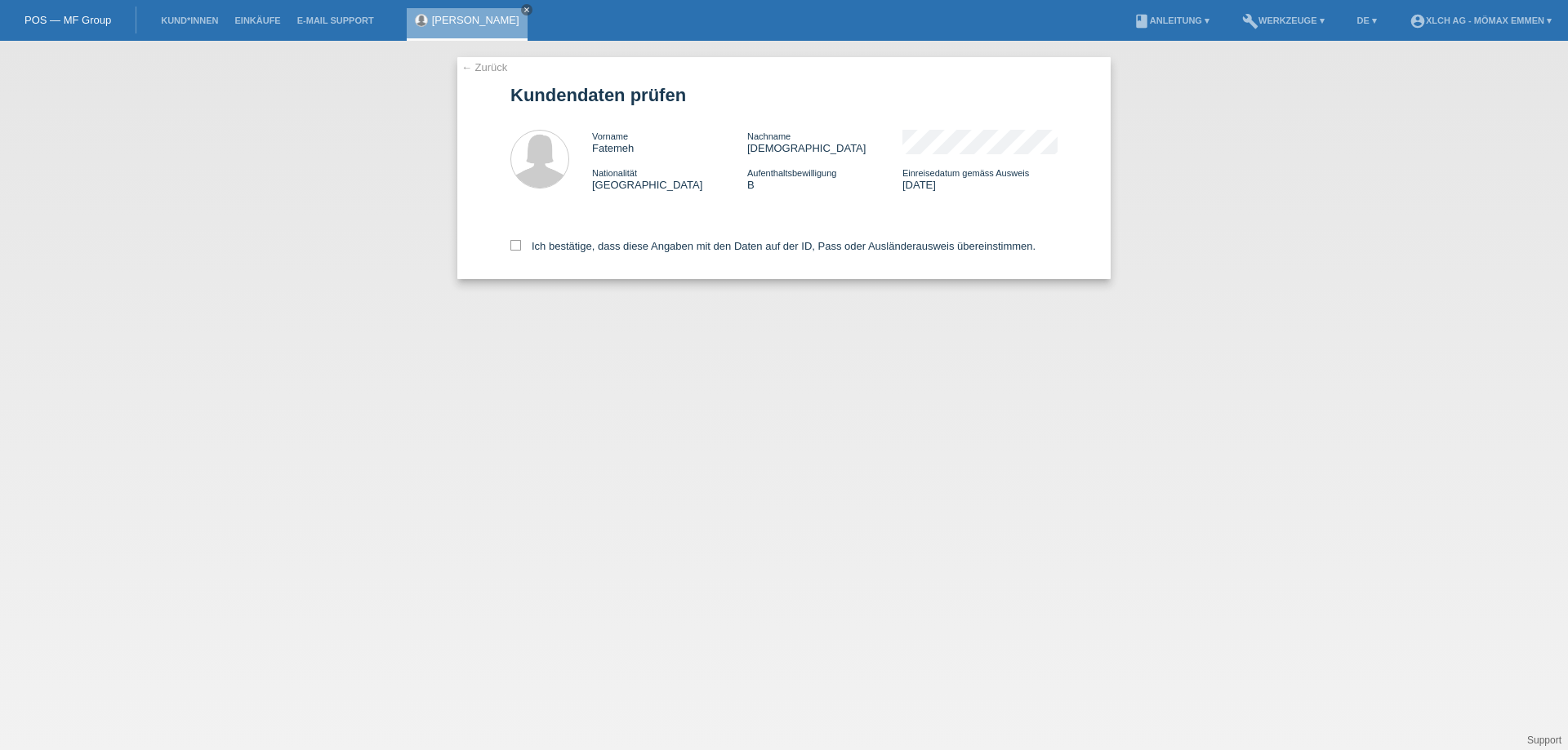
click at [510, 249] on div "← Zurück Kundendaten prüfen Vorname Fatemeh Nachname Ahmadi Nationalität Afghan…" at bounding box center [784, 168] width 653 height 222
drag, startPoint x: 519, startPoint y: 248, endPoint x: 528, endPoint y: 254, distance: 10.8
click at [519, 247] on icon at bounding box center [516, 245] width 11 height 11
click at [519, 247] on input "Ich bestätige, dass diese Angaben mit den Daten auf der ID, Pass oder Ausländer…" at bounding box center [516, 245] width 11 height 11
checkbox input "true"
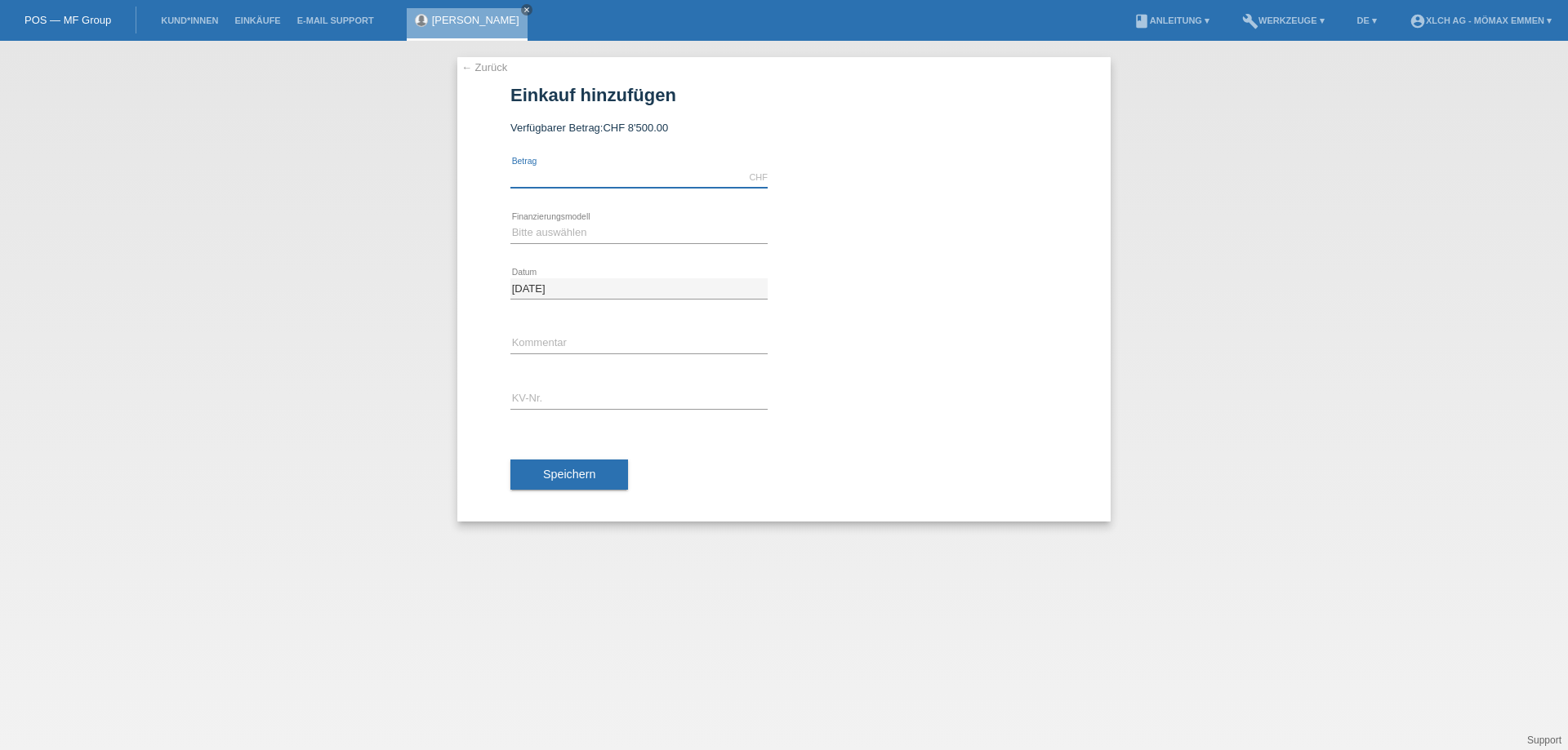
click at [531, 179] on input "text" at bounding box center [639, 178] width 257 height 20
paste input "2778,15"
type input "277815.00"
click at [603, 232] on select "Bitte auswählen Kauf auf Rechnung mit Teilzahlungsoption Fixe Raten - Zinsübern…" at bounding box center [639, 233] width 257 height 20
select select "113"
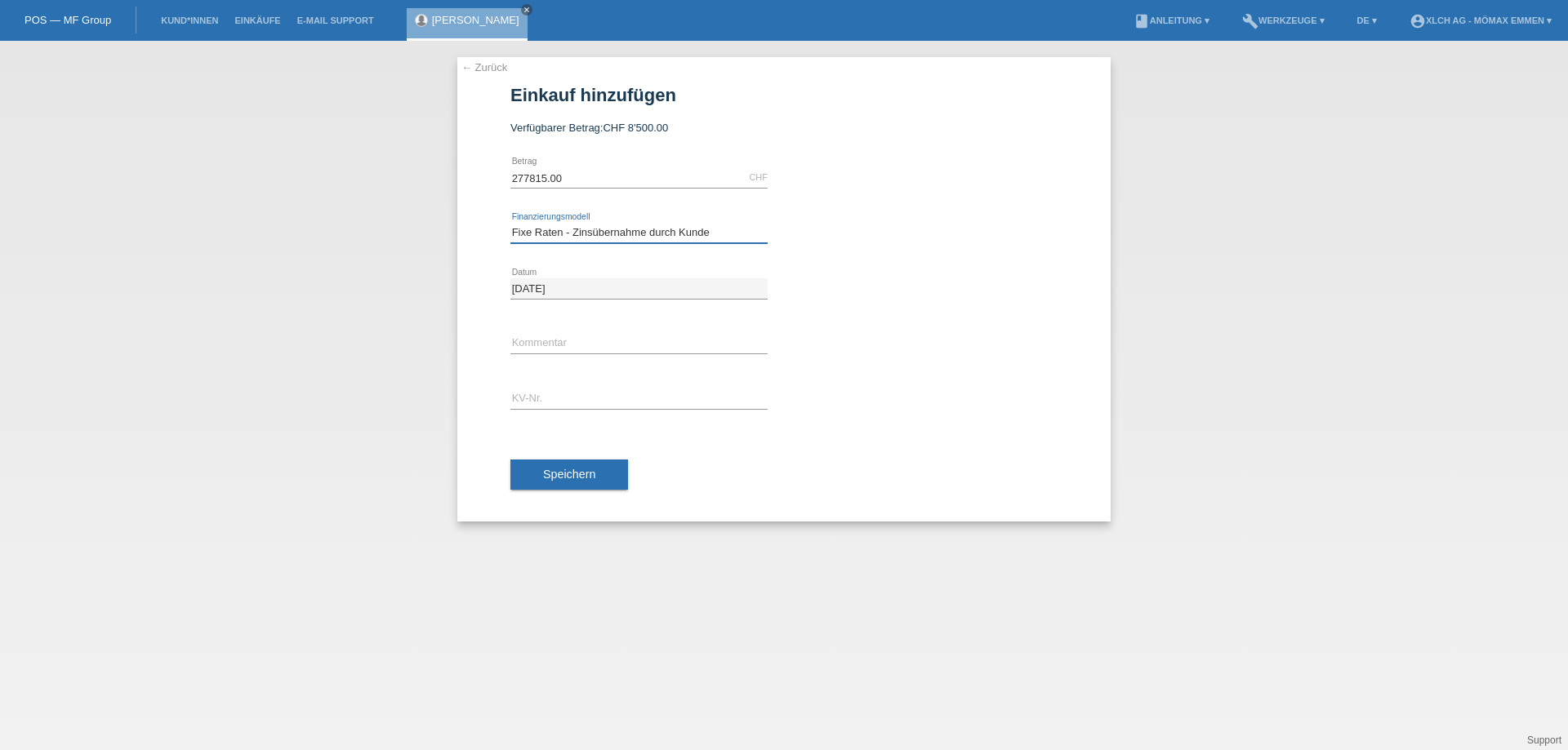
click at [511, 223] on select "Bitte auswählen Kauf auf Rechnung mit Teilzahlungsoption Fixe Raten - Zinsübern…" at bounding box center [639, 233] width 257 height 20
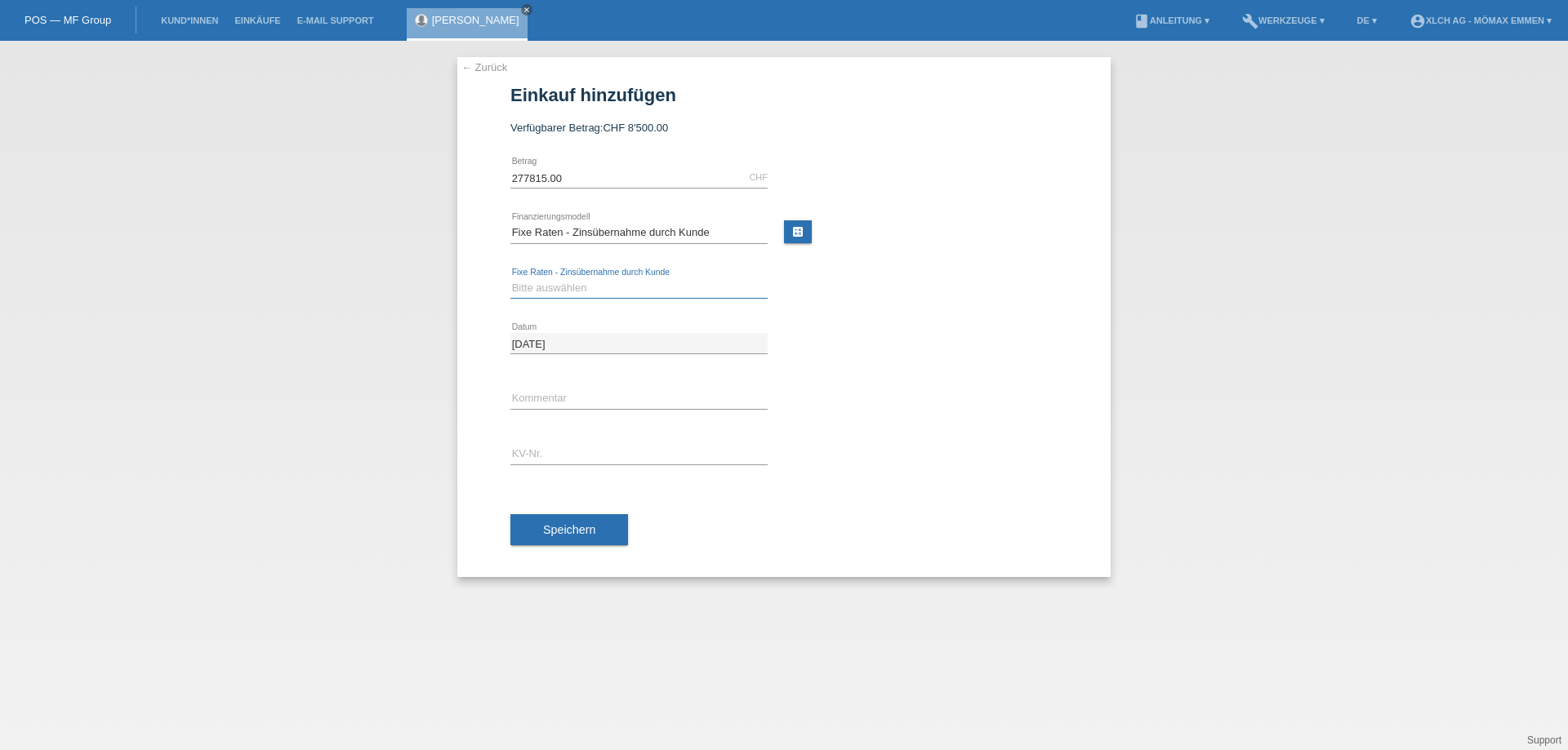
click at [580, 288] on select "Bitte auswählen 6 Raten 12 Raten 24 Raten 36 Raten" at bounding box center [639, 288] width 257 height 20
click at [590, 181] on input "277815.00" at bounding box center [639, 178] width 257 height 20
type input "2"
paste input "2778,15"
drag, startPoint x: 532, startPoint y: 178, endPoint x: 579, endPoint y: 182, distance: 47.2
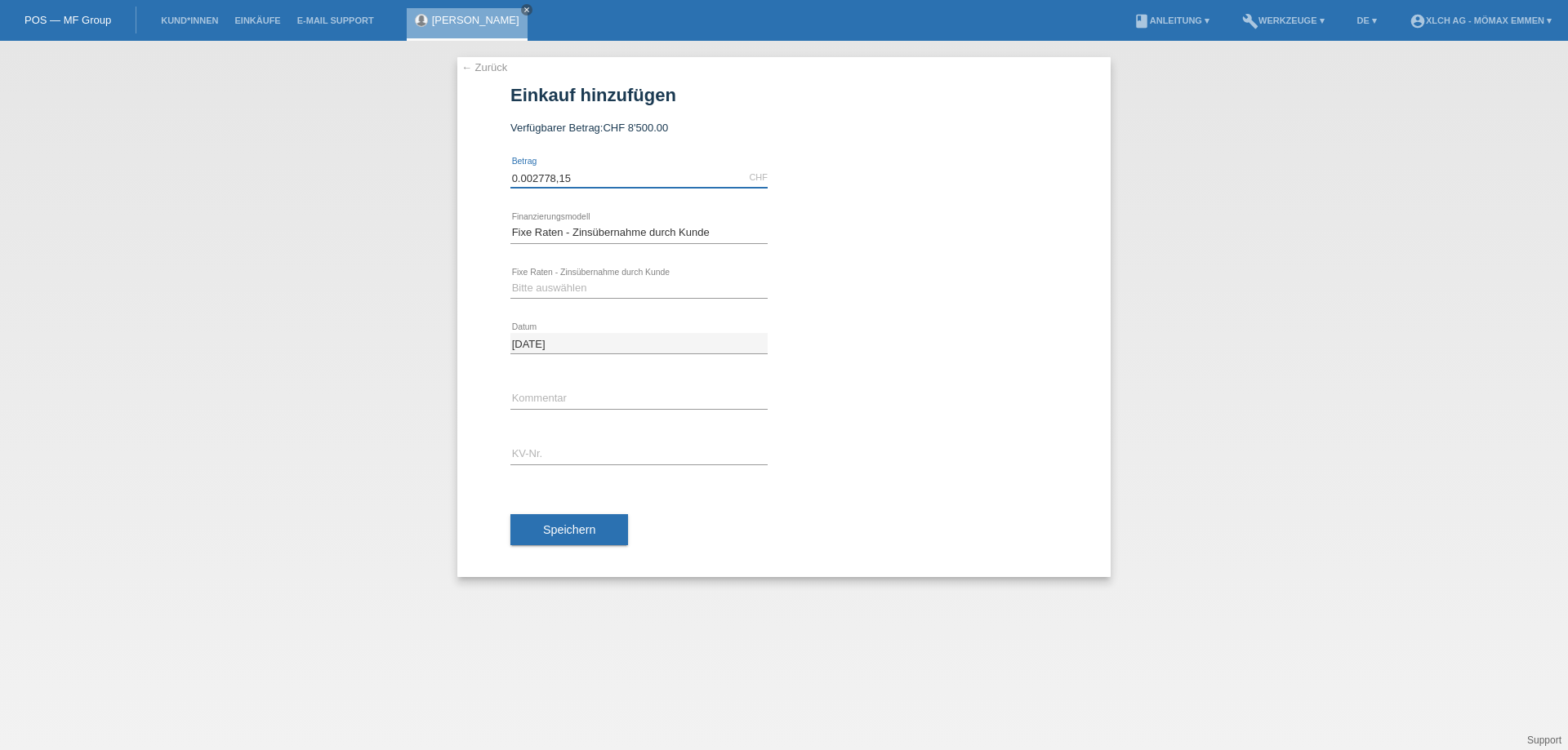
click at [533, 179] on input "0.002778,15" at bounding box center [639, 178] width 257 height 20
type input "0"
type input "2778.15"
click at [607, 287] on select "Bitte auswählen 6 Raten 12 Raten 24 Raten 36 Raten" at bounding box center [639, 288] width 257 height 20
select select "324"
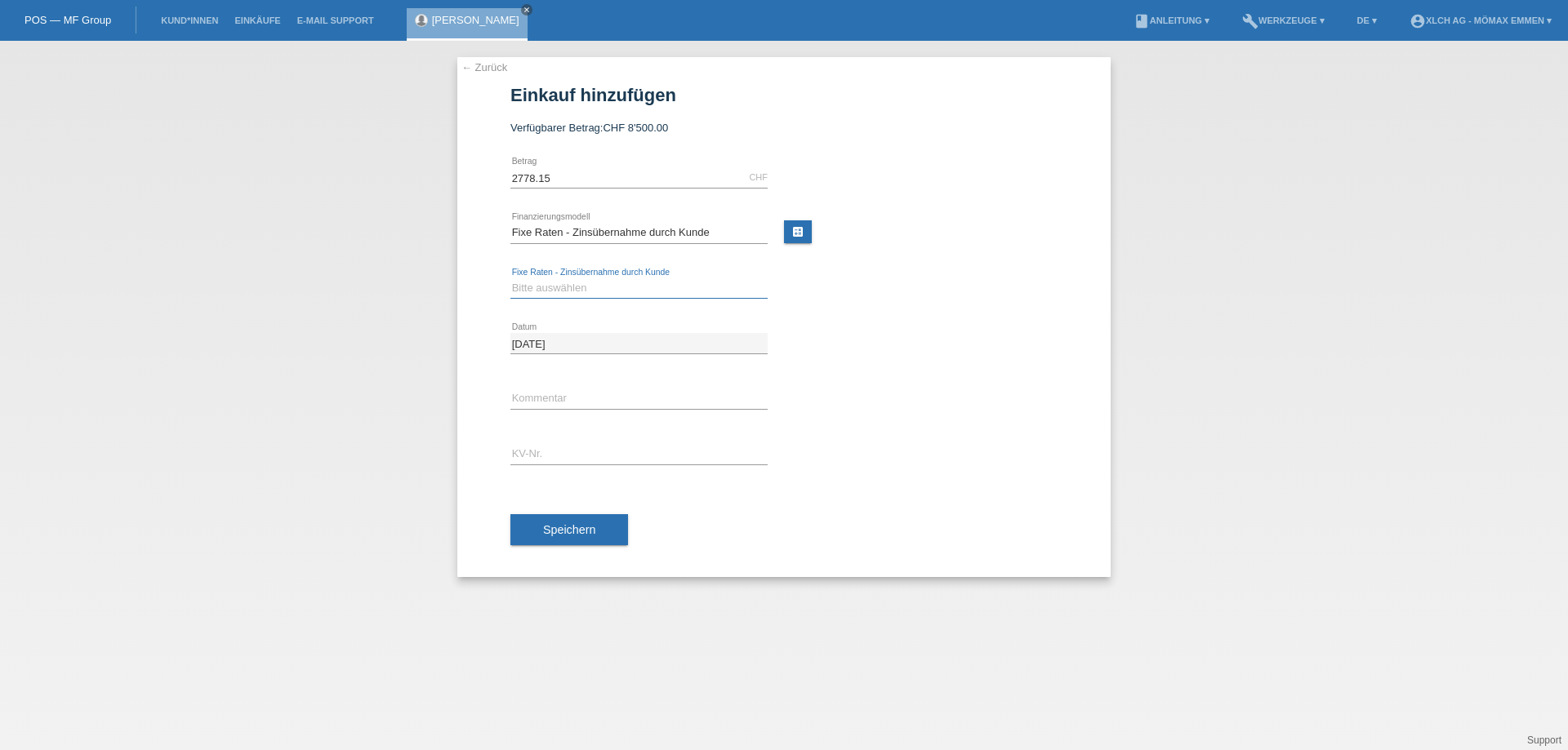
click at [511, 279] on select "Bitte auswählen 6 Raten 12 Raten 24 Raten 36 Raten" at bounding box center [639, 288] width 257 height 20
click at [613, 388] on div "error Kommentar" at bounding box center [639, 399] width 257 height 56
click at [574, 454] on input "text" at bounding box center [639, 454] width 257 height 20
paste input "EIN3L7"
type input "EIN3L7"
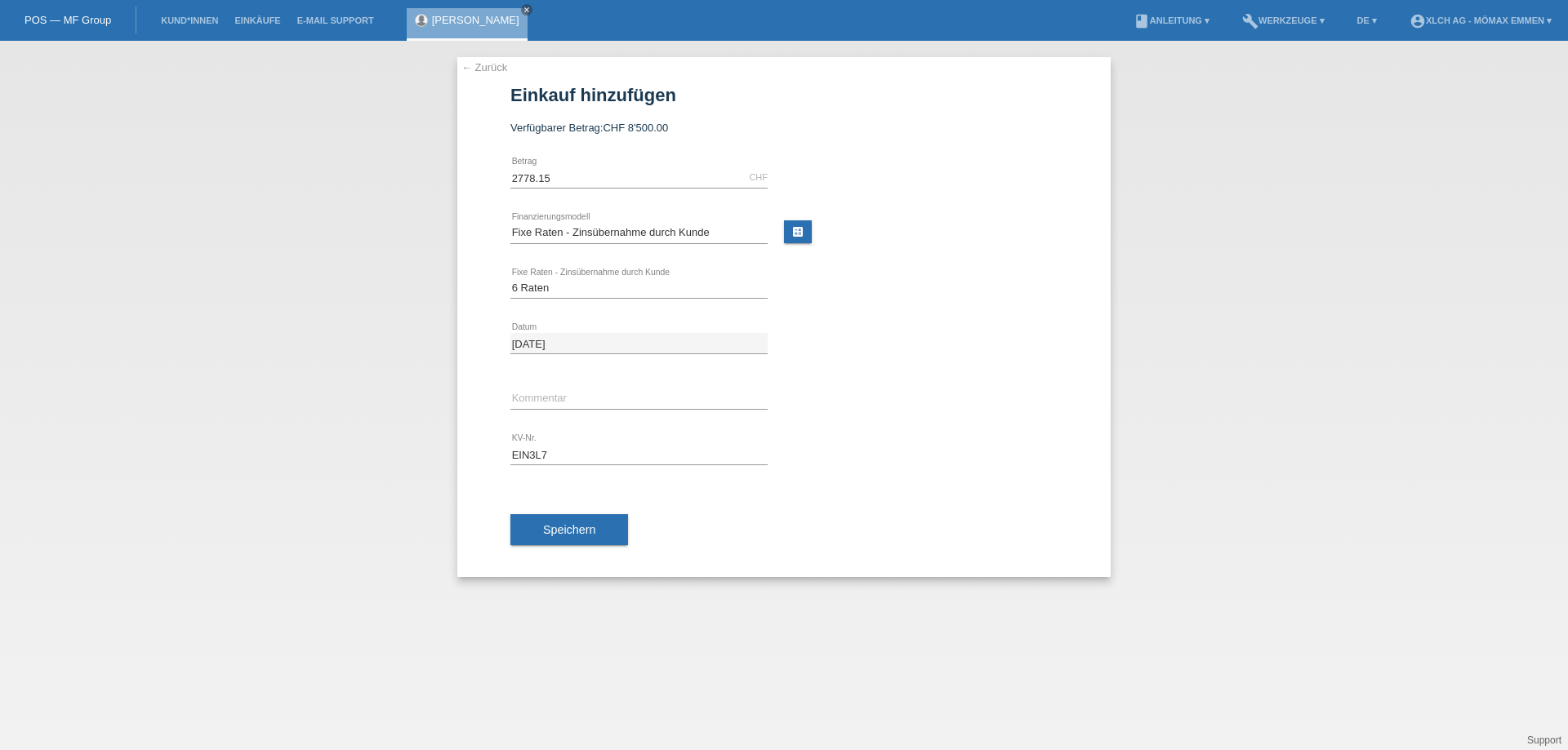
drag, startPoint x: 576, startPoint y: 527, endPoint x: 590, endPoint y: 529, distance: 14.1
click at [579, 528] on span "Speichern" at bounding box center [569, 529] width 52 height 13
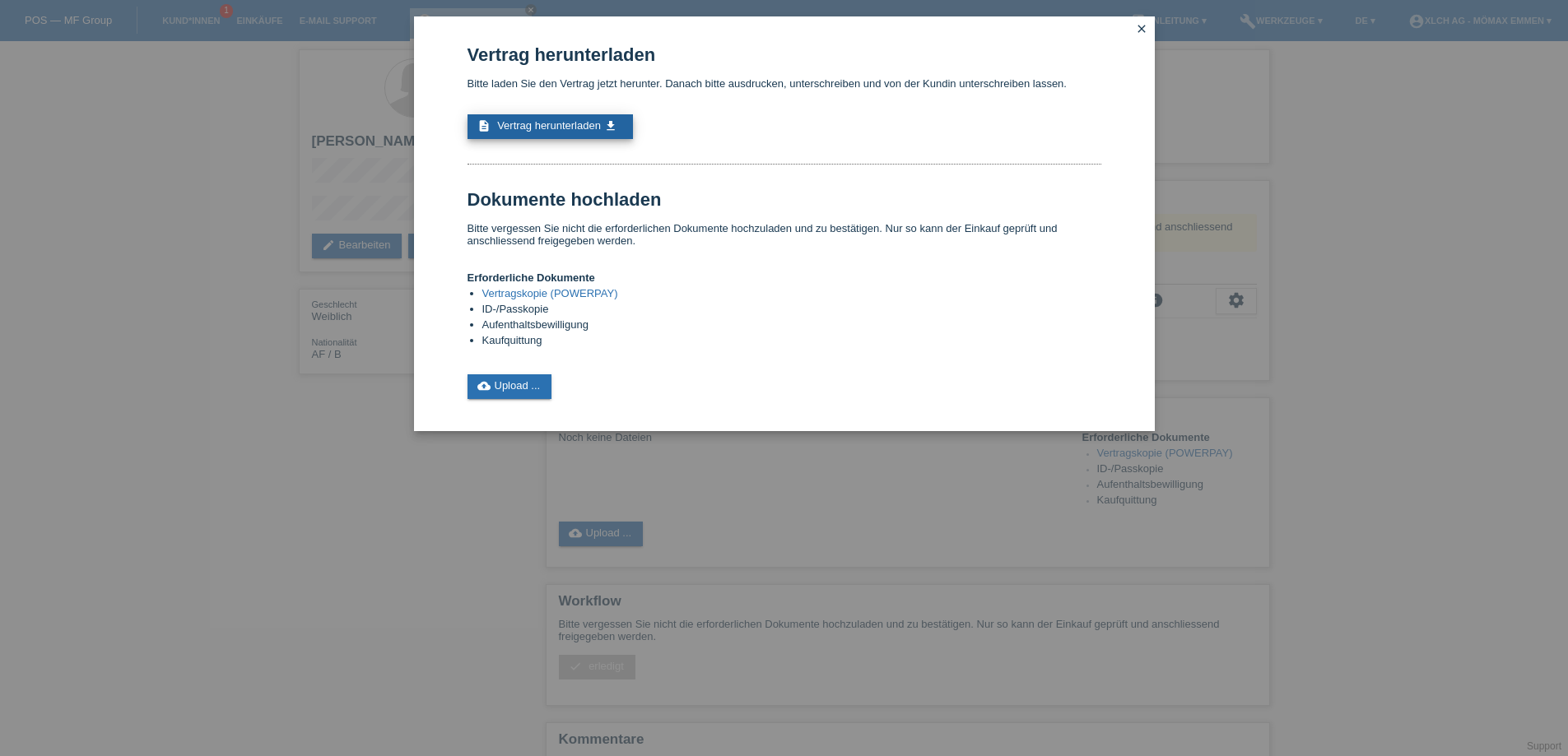
click at [568, 128] on span "Vertrag herunterladen" at bounding box center [549, 125] width 104 height 13
click at [1139, 31] on icon "close" at bounding box center [1141, 29] width 13 height 13
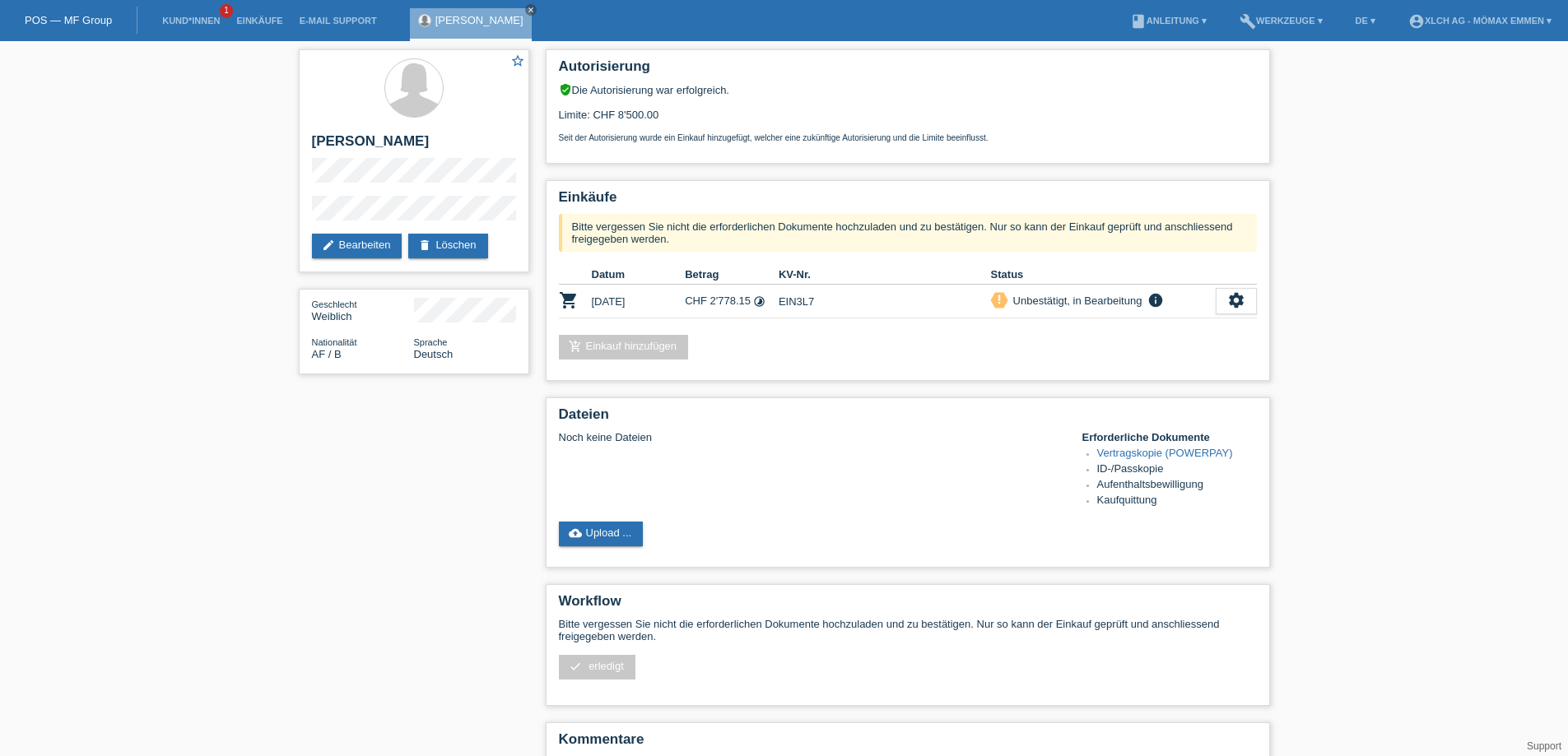
drag, startPoint x: 606, startPoint y: 530, endPoint x: 668, endPoint y: 542, distance: 63.2
click at [609, 530] on link "cloud_upload Upload ..." at bounding box center [601, 534] width 85 height 25
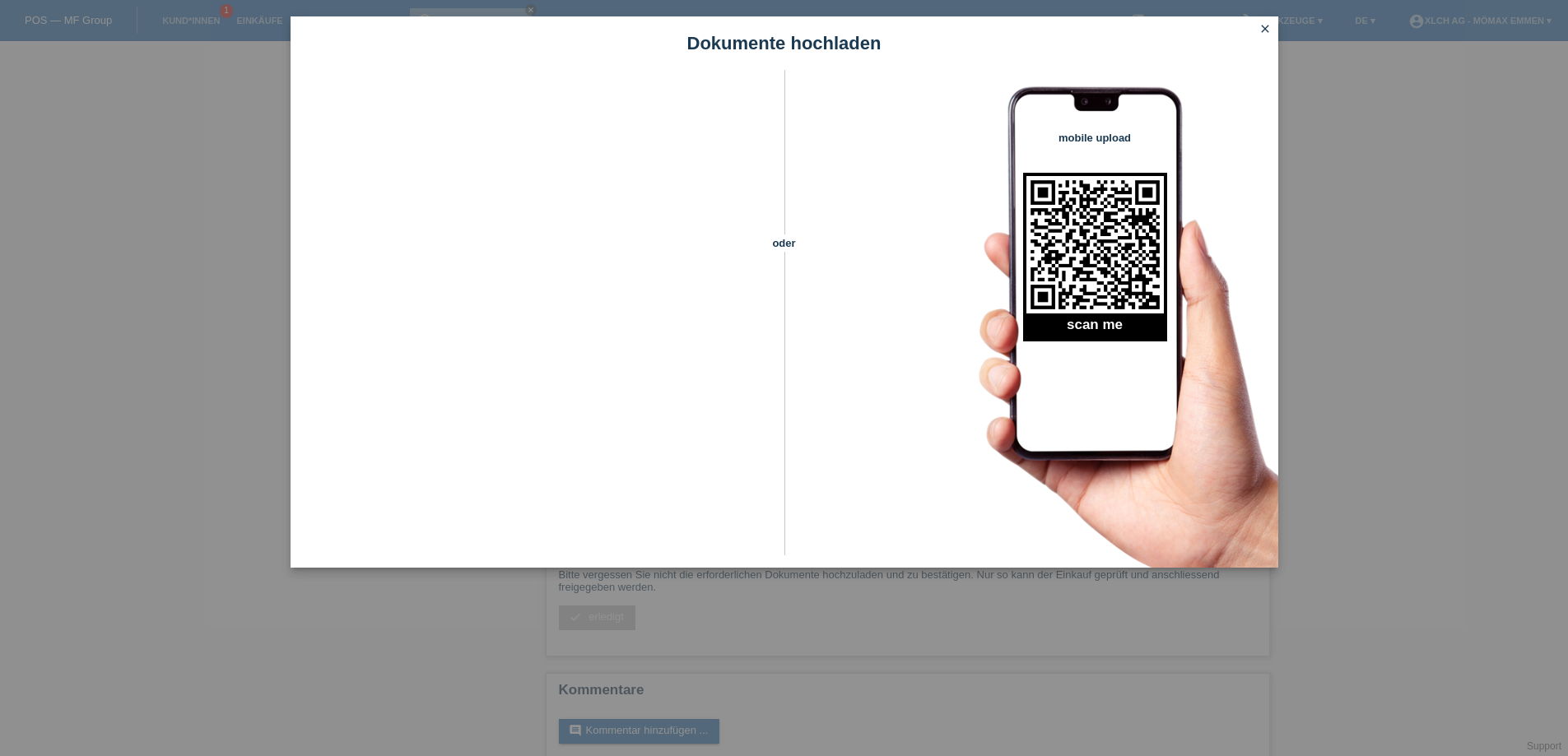
scroll to position [75, 0]
click at [755, 497] on div "oder" at bounding box center [784, 296] width 57 height 453
drag, startPoint x: 1269, startPoint y: 22, endPoint x: 1285, endPoint y: 31, distance: 18.4
click at [1269, 23] on icon "close" at bounding box center [1265, 29] width 13 height 13
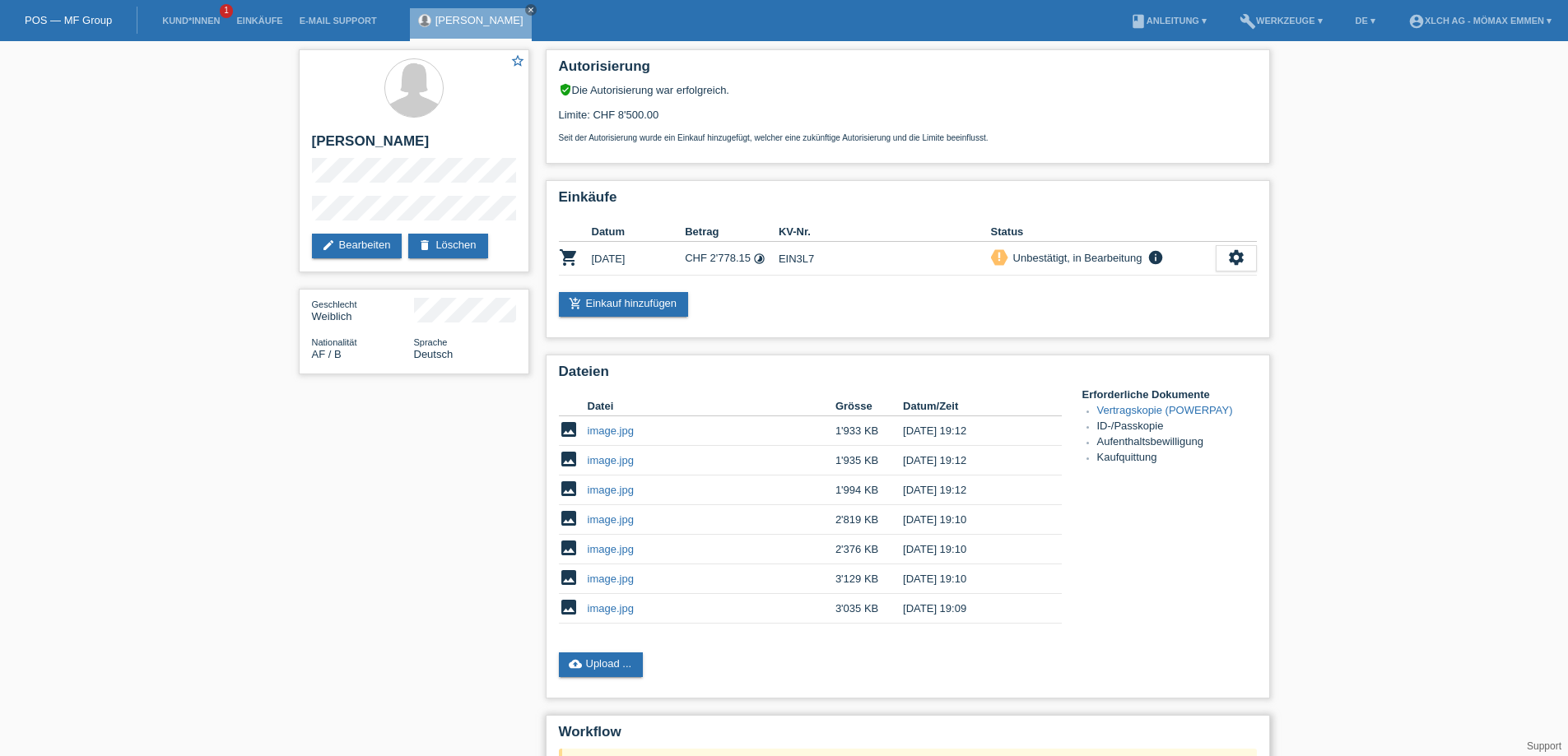
scroll to position [75, 0]
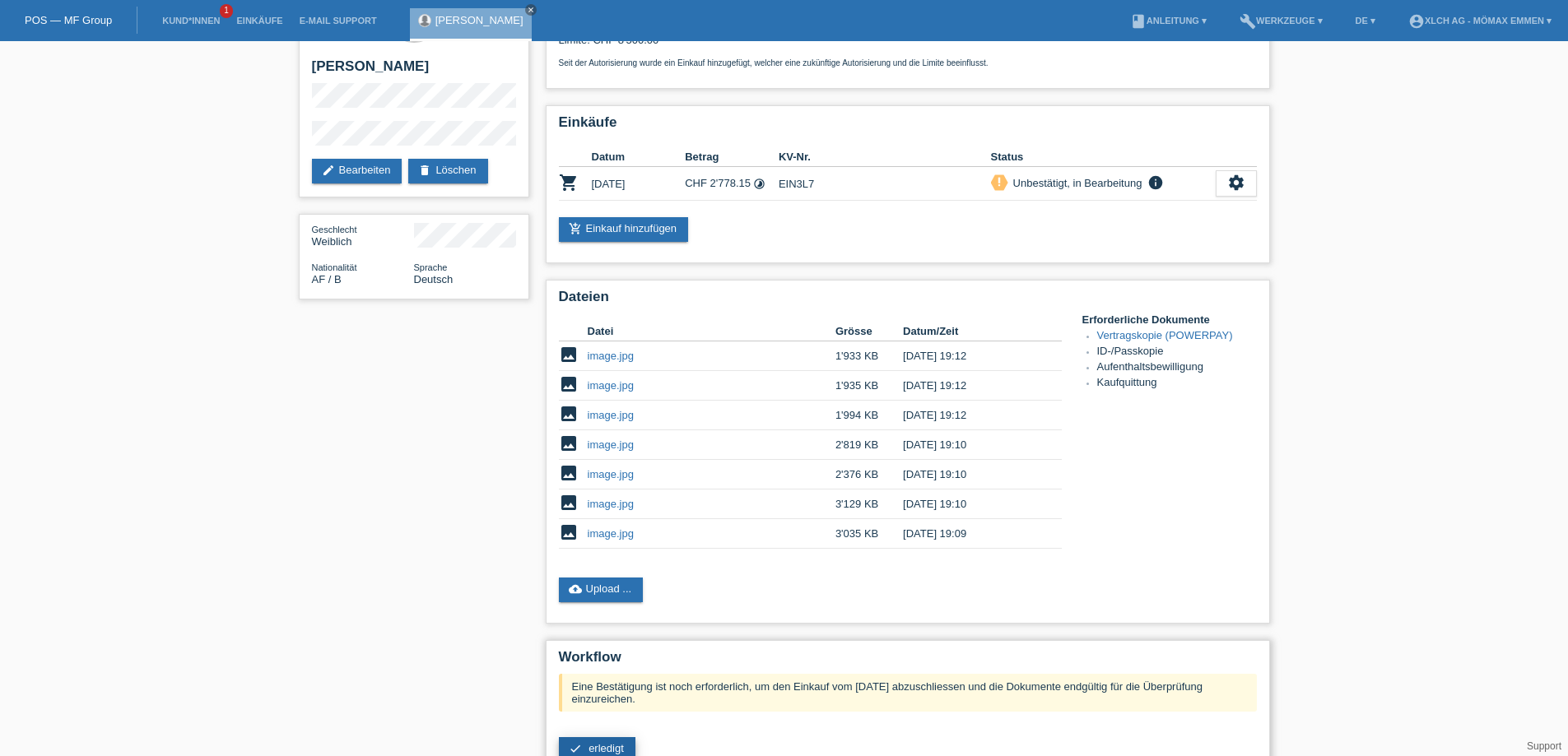
click at [623, 747] on span "erledigt" at bounding box center [607, 748] width 36 height 13
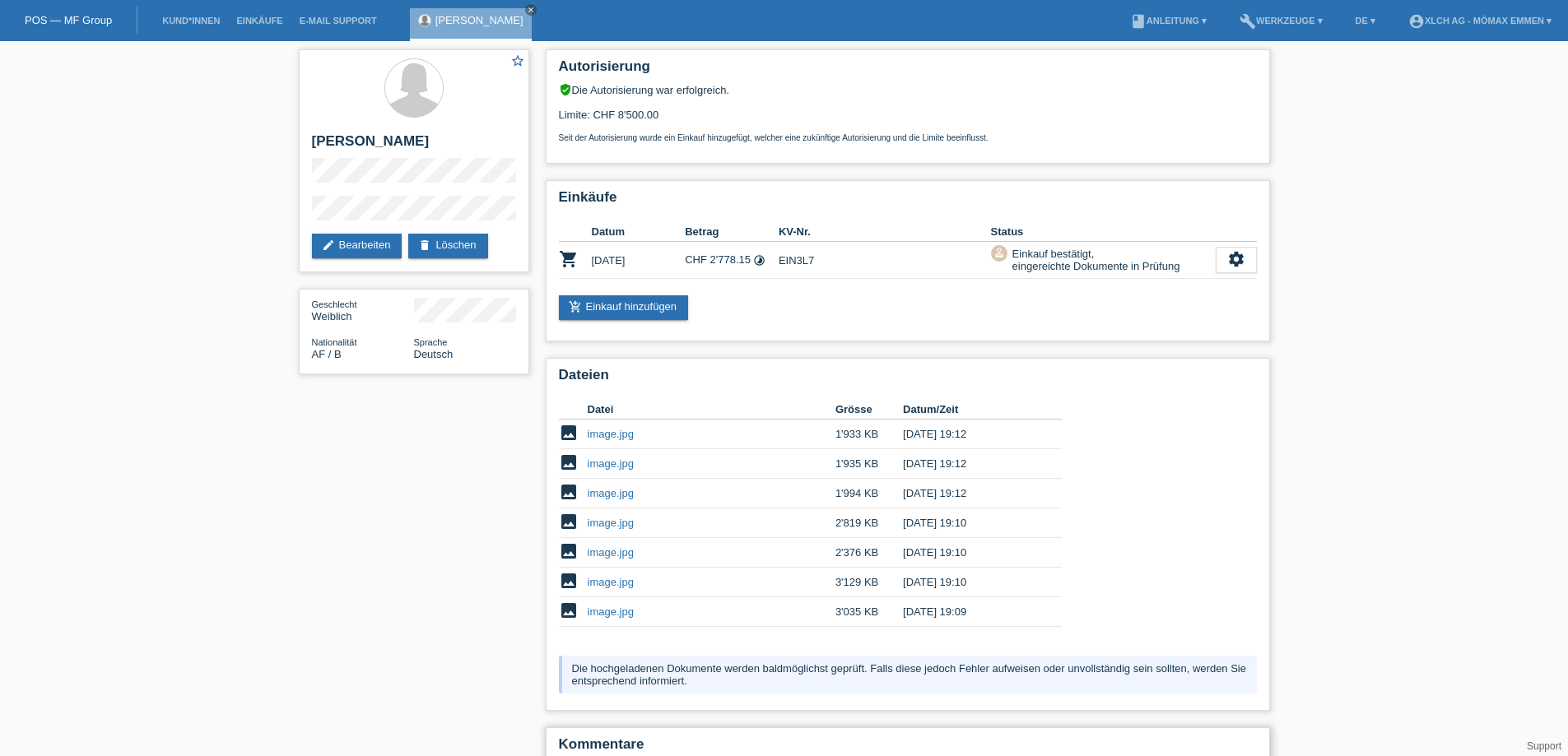
scroll to position [75, 0]
